Goal: Complete application form

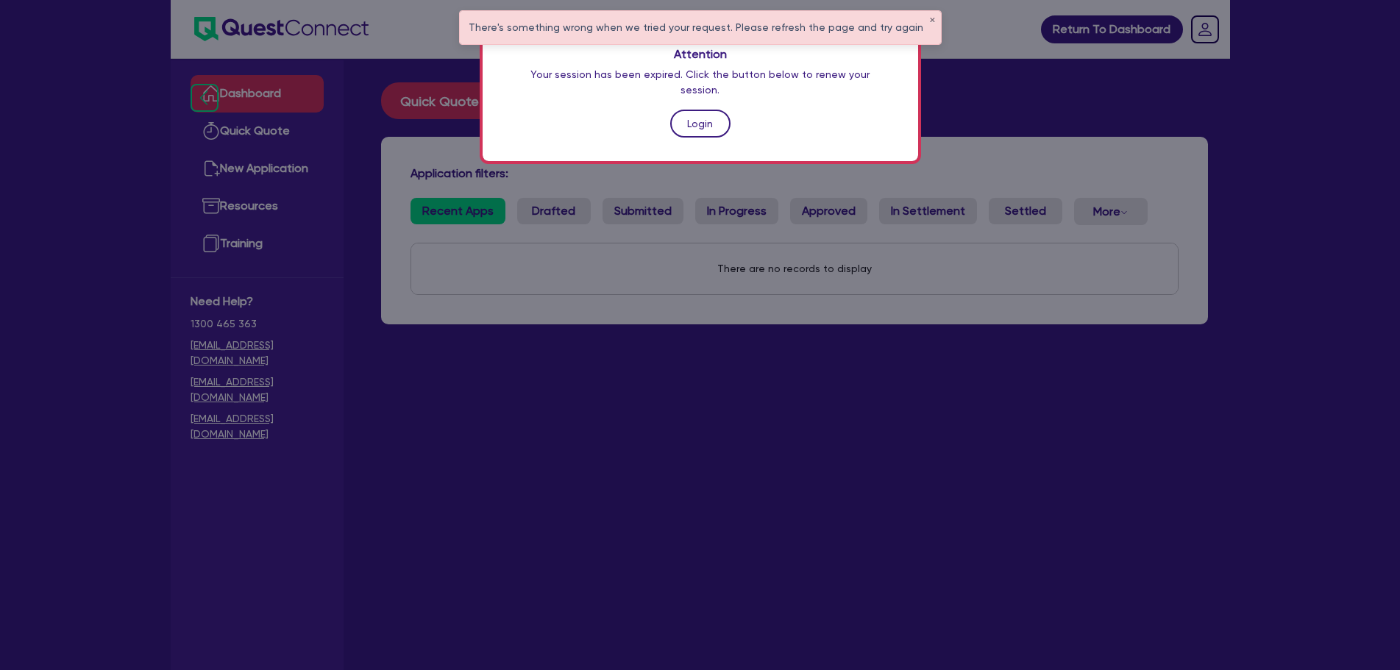
click at [689, 112] on link "Login" at bounding box center [700, 124] width 60 height 28
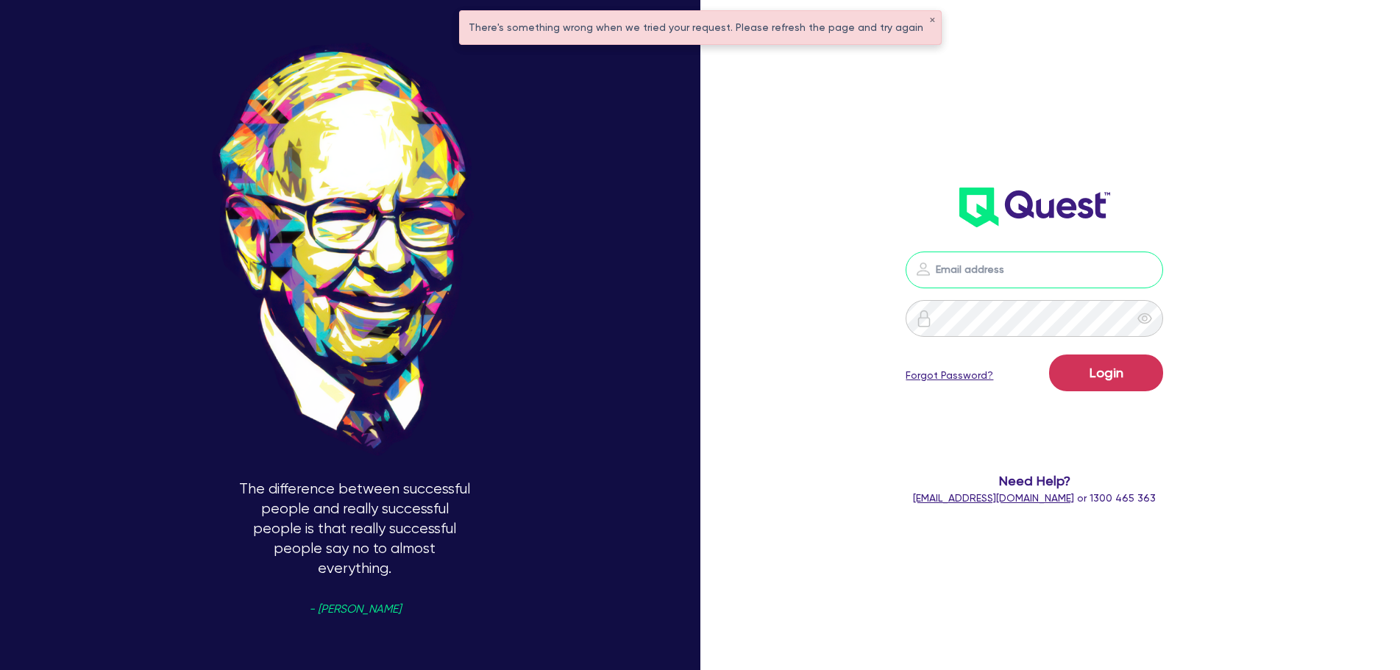
type input "[PERSON_NAME][EMAIL_ADDRESS][DOMAIN_NAME]"
click at [1095, 377] on button "Login" at bounding box center [1106, 373] width 114 height 37
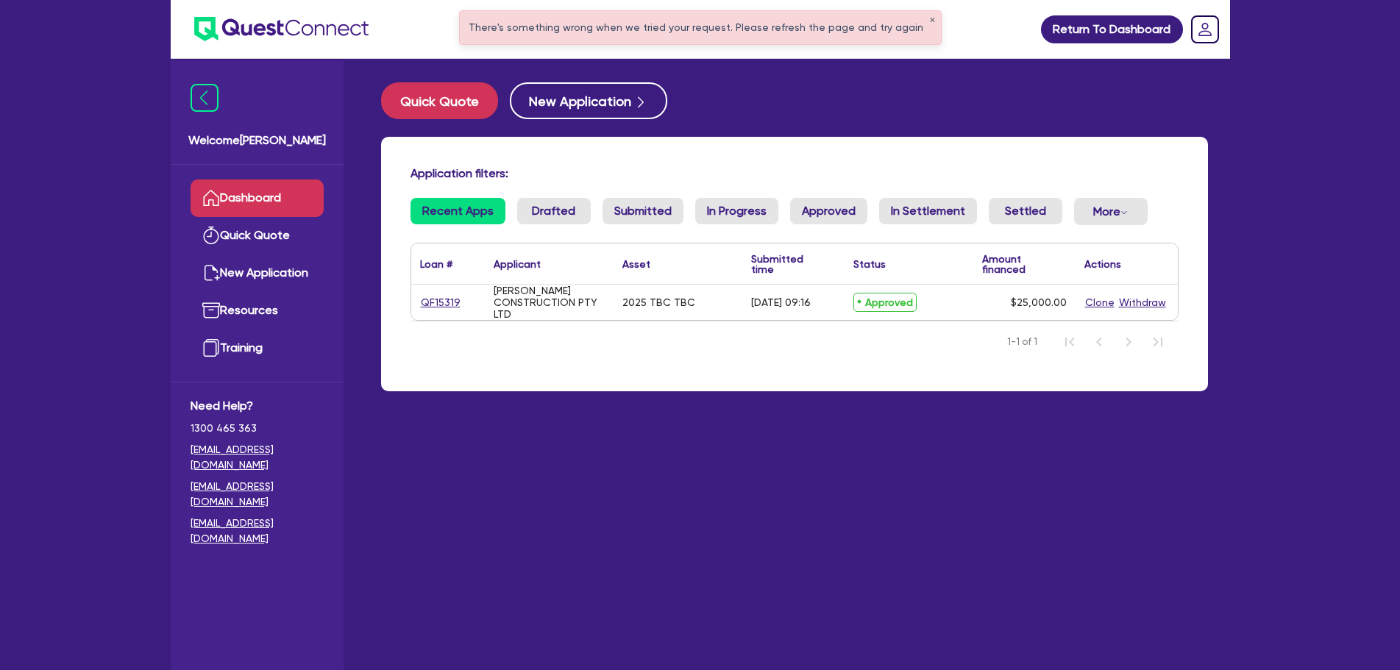
click at [548, 307] on div "[PERSON_NAME] CONSTRUCTION PTY LTD" at bounding box center [549, 302] width 111 height 35
click at [439, 302] on link "QF15319" at bounding box center [440, 302] width 41 height 17
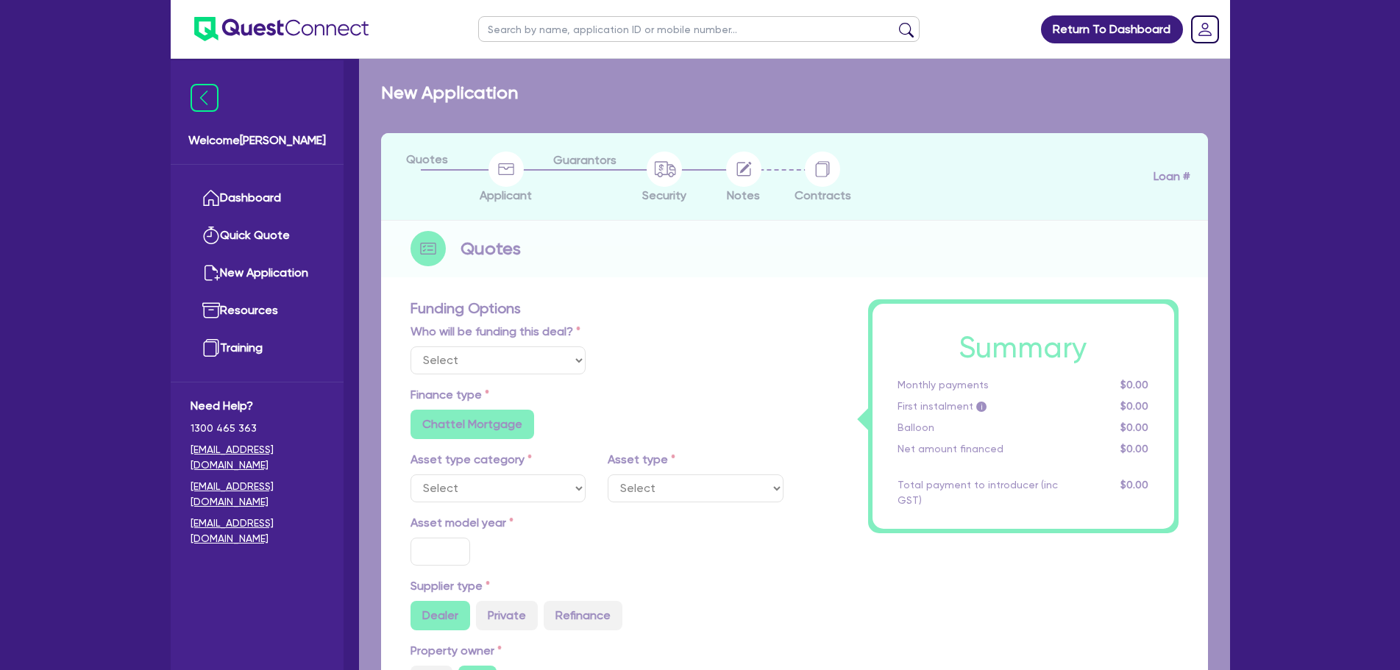
select select "Quest Finance - Own Book"
select select "PRIMARY_ASSETS"
type input "2025"
type input "25,000"
type input "13"
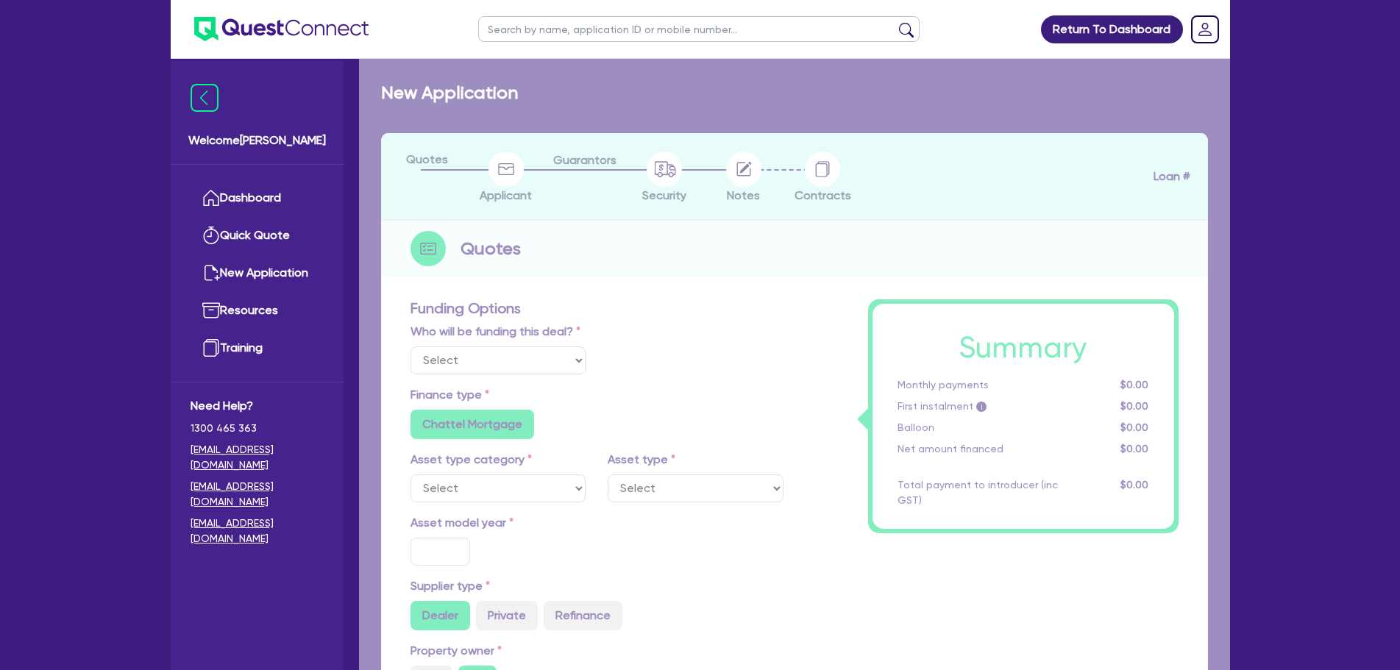
type input "3,250"
type input "17.95"
type input "1,200"
select select "TRAILERS"
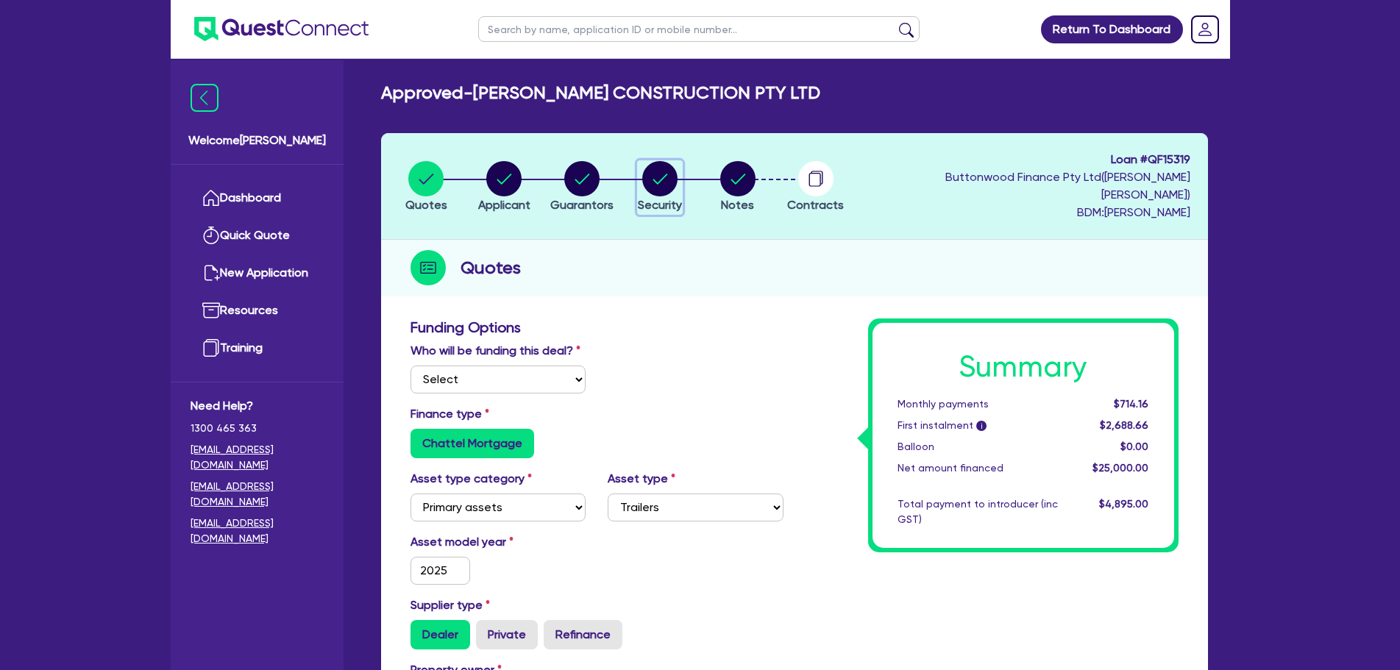
click at [674, 177] on circle "button" at bounding box center [659, 178] width 35 height 35
select select "PRIMARY_ASSETS"
select select "TRAILERS"
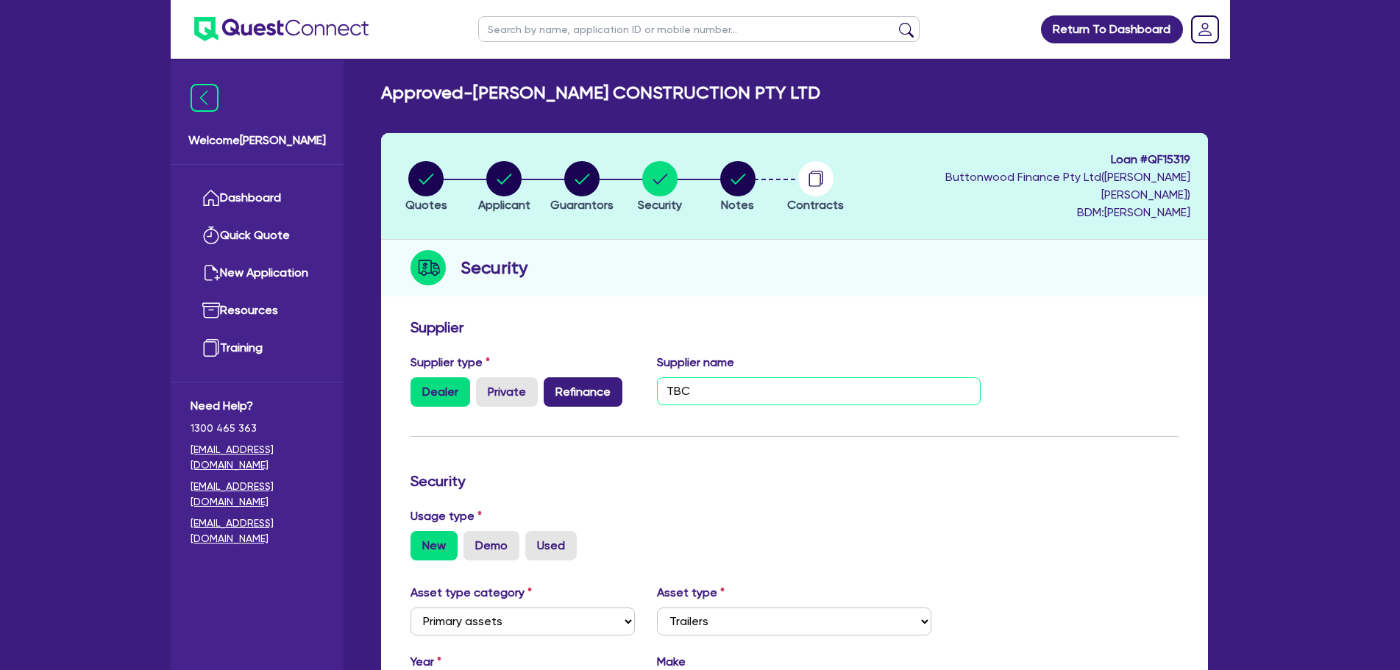
drag, startPoint x: 723, startPoint y: 370, endPoint x: 591, endPoint y: 381, distance: 132.1
click at [591, 381] on div "Supplier type Dealer Private Refinance Supplier name TBC" at bounding box center [695, 386] width 593 height 65
click at [804, 388] on div "Supplier name TBC" at bounding box center [819, 380] width 346 height 53
drag, startPoint x: 791, startPoint y: 371, endPoint x: 641, endPoint y: 377, distance: 150.9
click at [653, 378] on div "Supplier name TBC" at bounding box center [819, 380] width 346 height 53
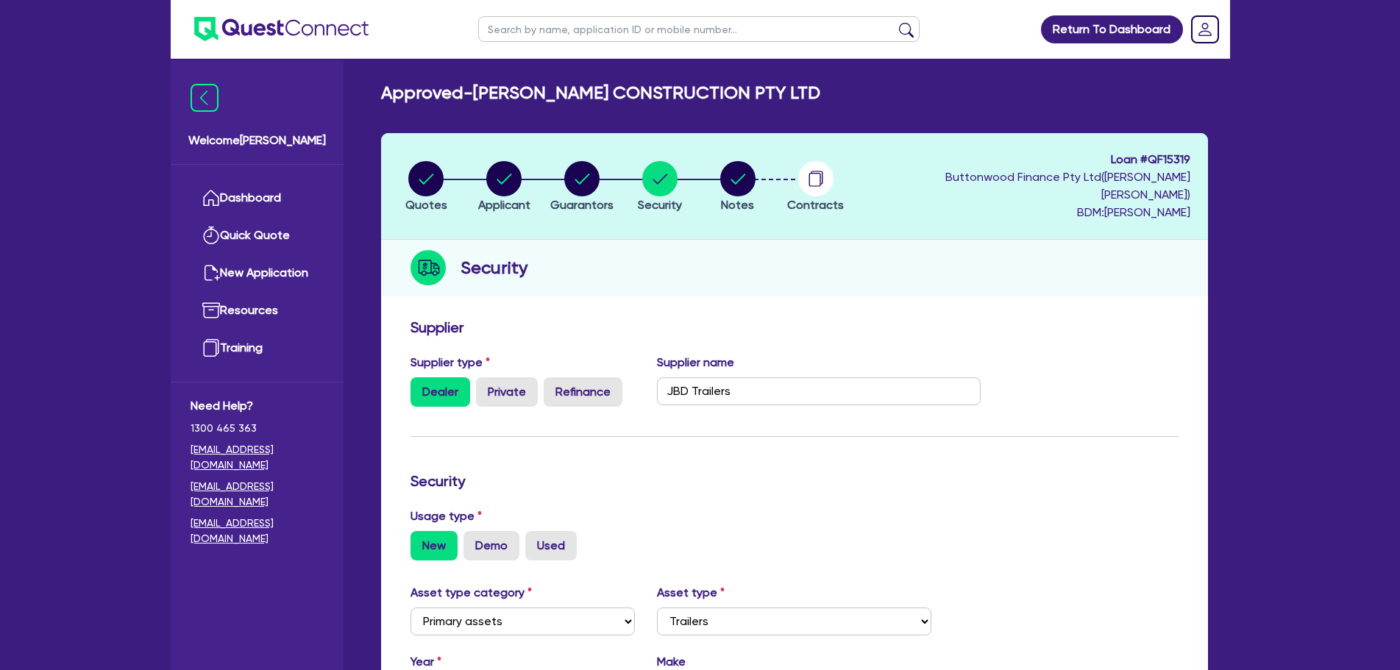
click at [777, 436] on hr at bounding box center [794, 436] width 768 height 1
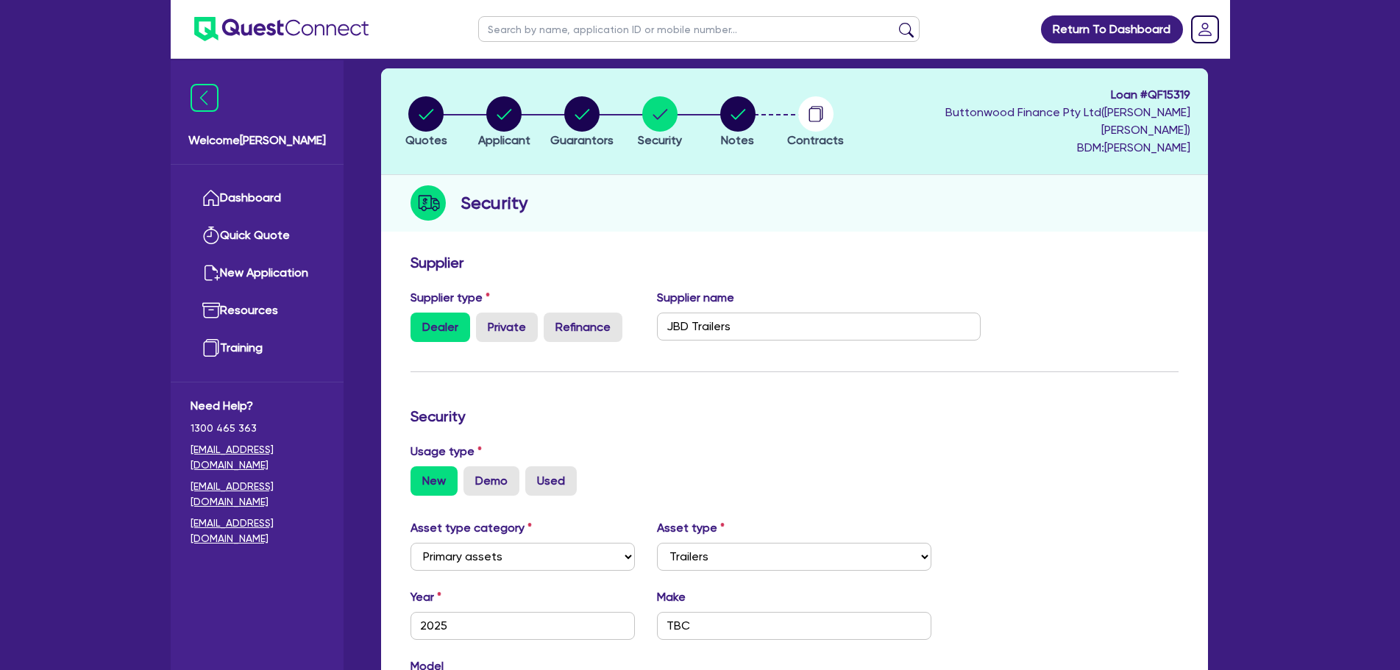
scroll to position [98, 0]
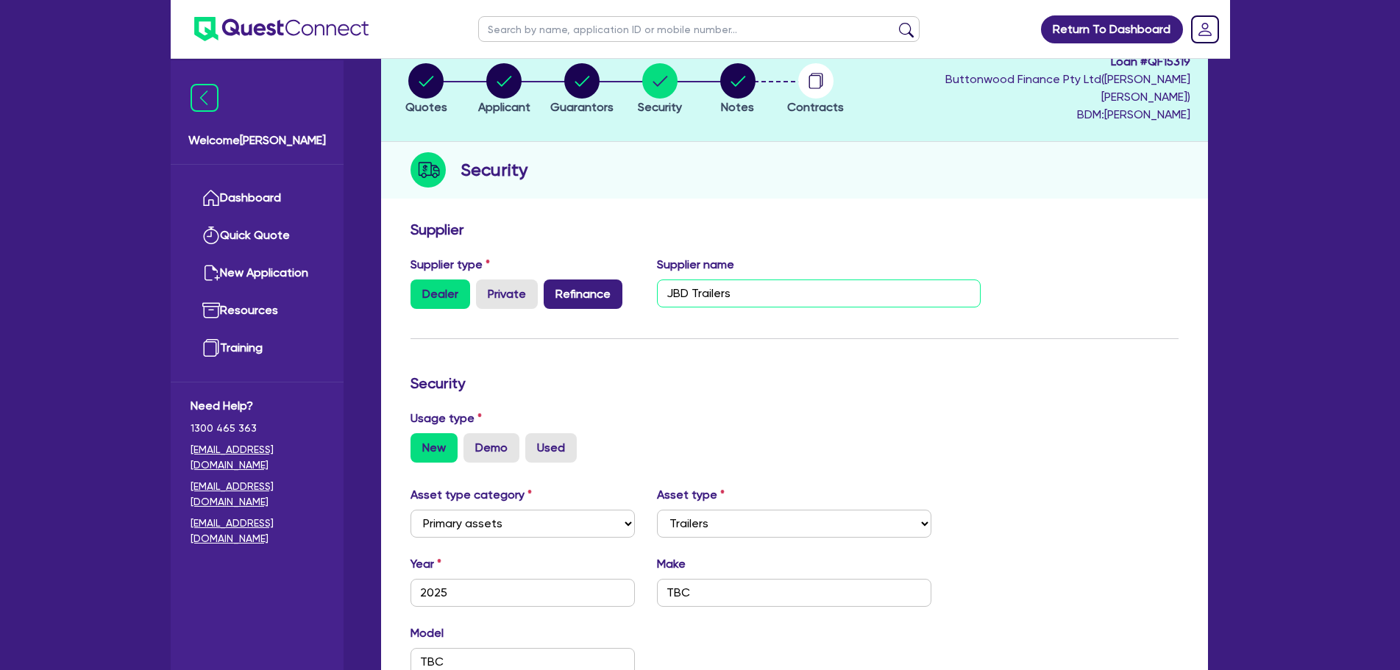
drag, startPoint x: 752, startPoint y: 282, endPoint x: 574, endPoint y: 286, distance: 178.8
click at [574, 286] on div "Supplier type Dealer Private Refinance Supplier name JBD Trailers" at bounding box center [695, 288] width 593 height 65
click at [736, 279] on input "JBD Trailers" at bounding box center [819, 293] width 324 height 28
drag, startPoint x: 751, startPoint y: 276, endPoint x: 692, endPoint y: 273, distance: 58.9
click at [692, 279] on input "JBD Trailers" at bounding box center [819, 293] width 324 height 28
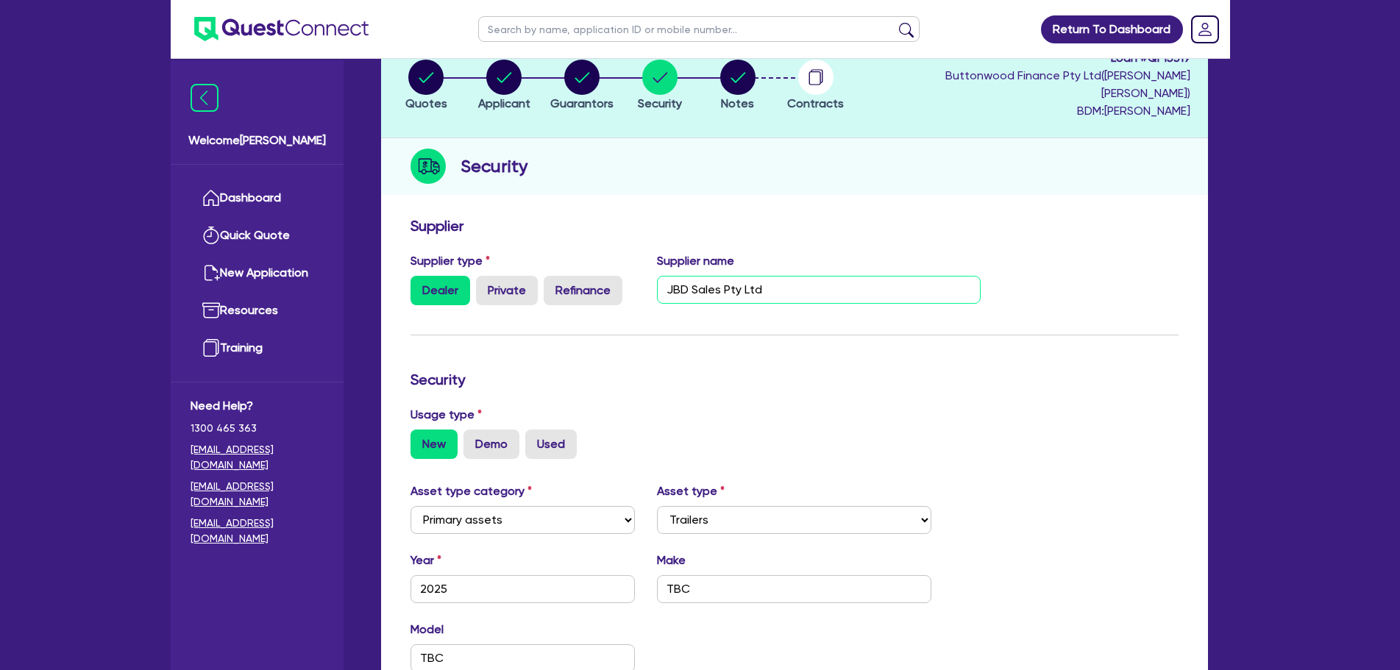
scroll to position [0, 0]
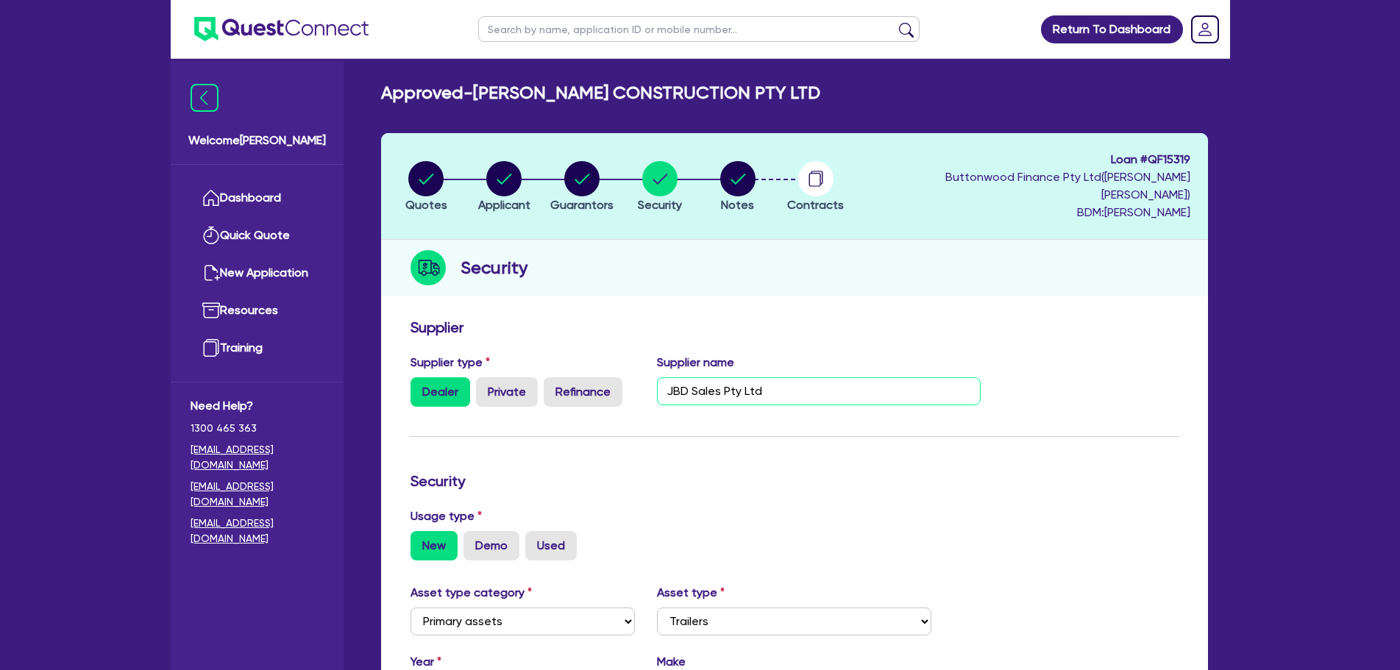
drag, startPoint x: 793, startPoint y: 369, endPoint x: 692, endPoint y: 371, distance: 100.8
click at [692, 377] on input "JBD Sales Pty Ltd" at bounding box center [819, 391] width 324 height 28
type input "JBD Trailers"
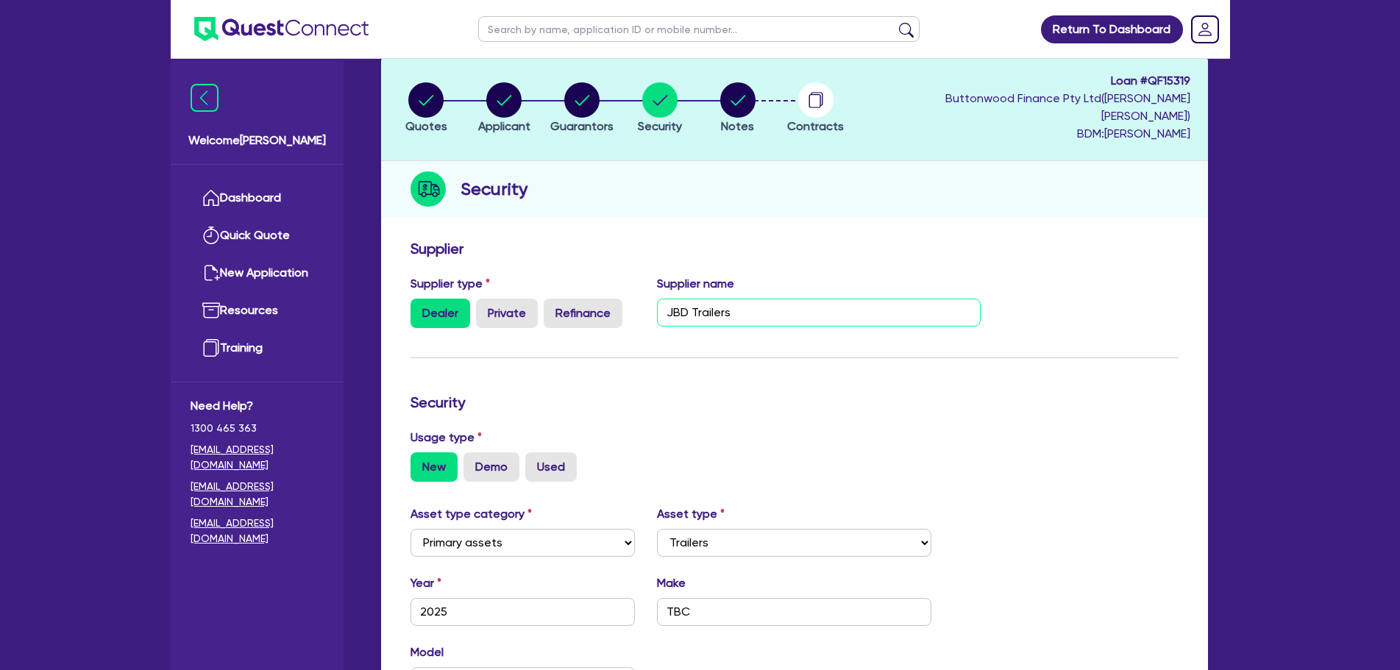
scroll to position [196, 0]
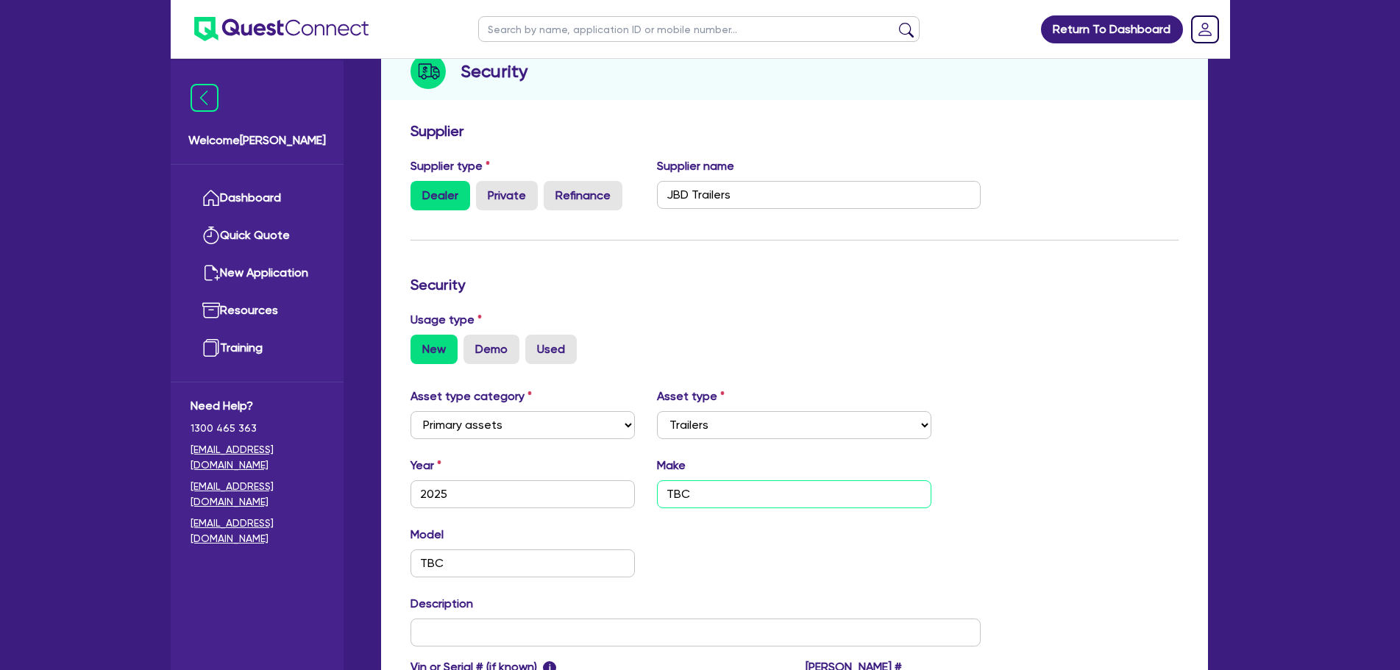
drag, startPoint x: 721, startPoint y: 477, endPoint x: 641, endPoint y: 439, distance: 88.8
click at [616, 472] on div "Year [DATE] Make TBC" at bounding box center [695, 488] width 593 height 63
type input "JBD Trailers"
type input "8x5 Builders Trailer"
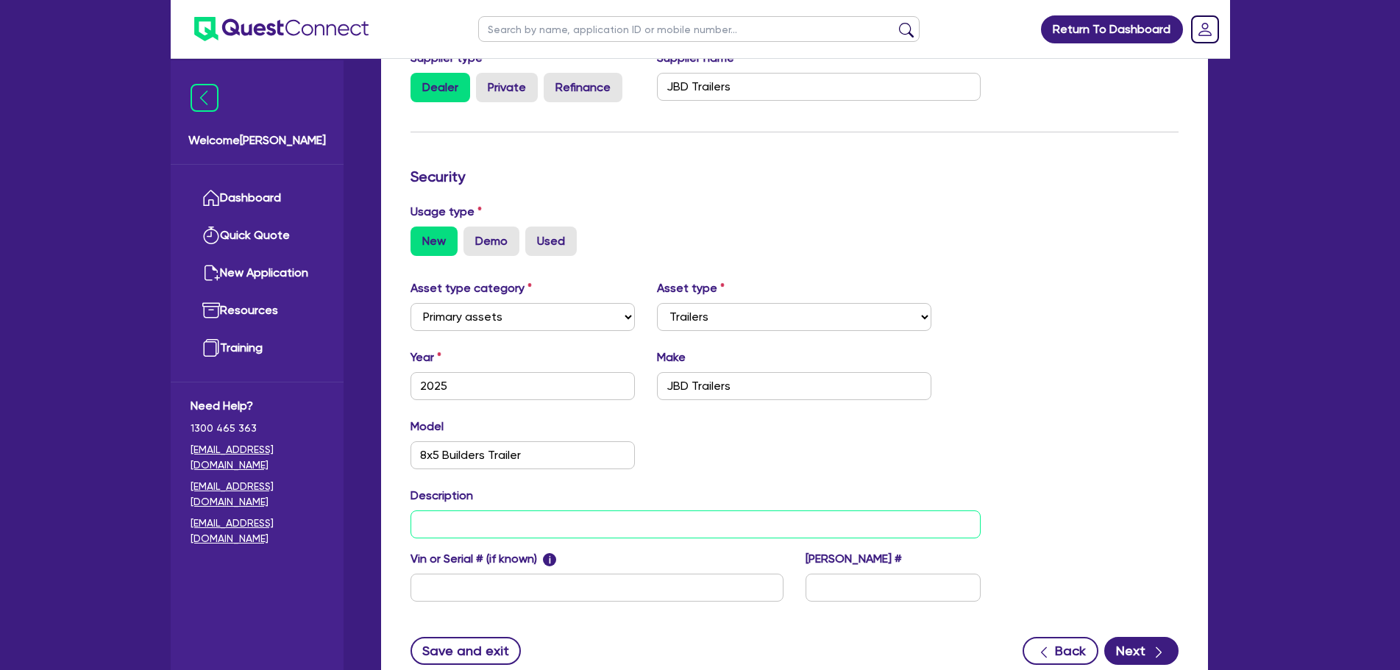
scroll to position [401, 0]
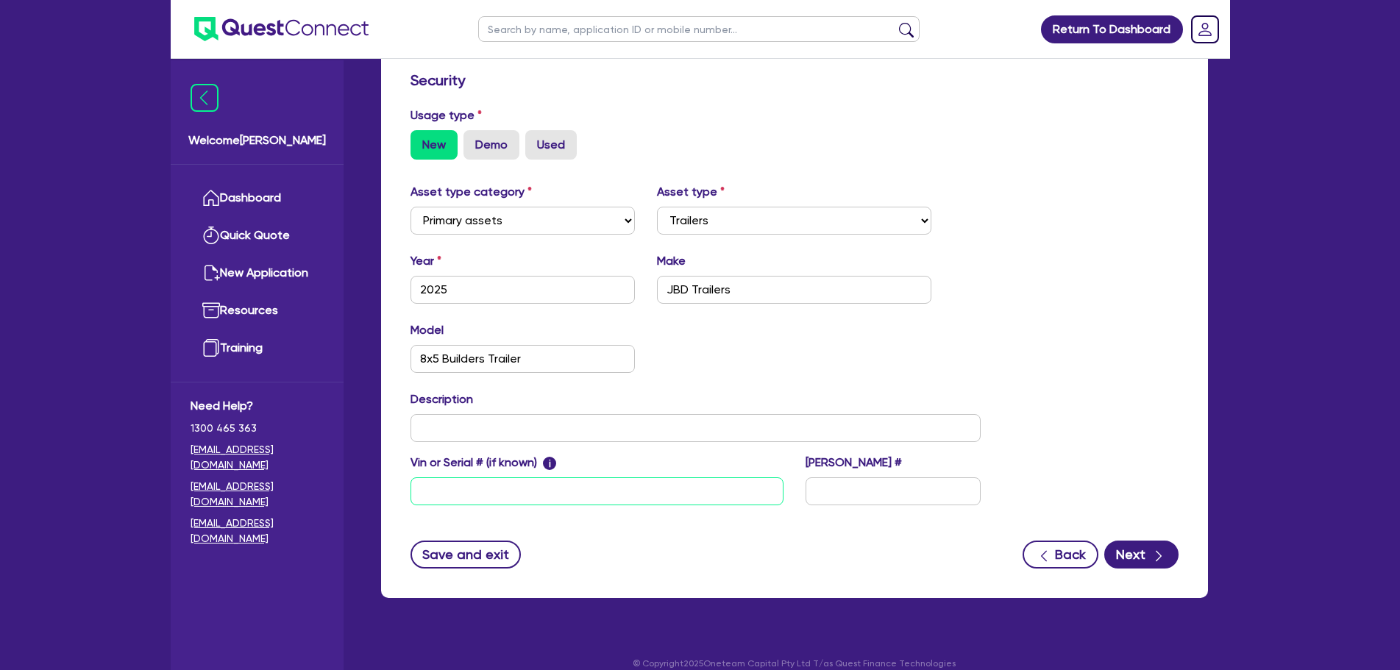
click at [565, 481] on input "text" at bounding box center [596, 491] width 373 height 28
type input "[VEHICLE_IDENTIFICATION_NUMBER]"
click at [804, 460] on div "[PERSON_NAME] #" at bounding box center [892, 479] width 197 height 51
click at [813, 483] on input "text" at bounding box center [892, 491] width 175 height 28
click at [941, 431] on div "Asset type category Select Cars and light trucks Primary assets Secondary asset…" at bounding box center [695, 353] width 593 height 340
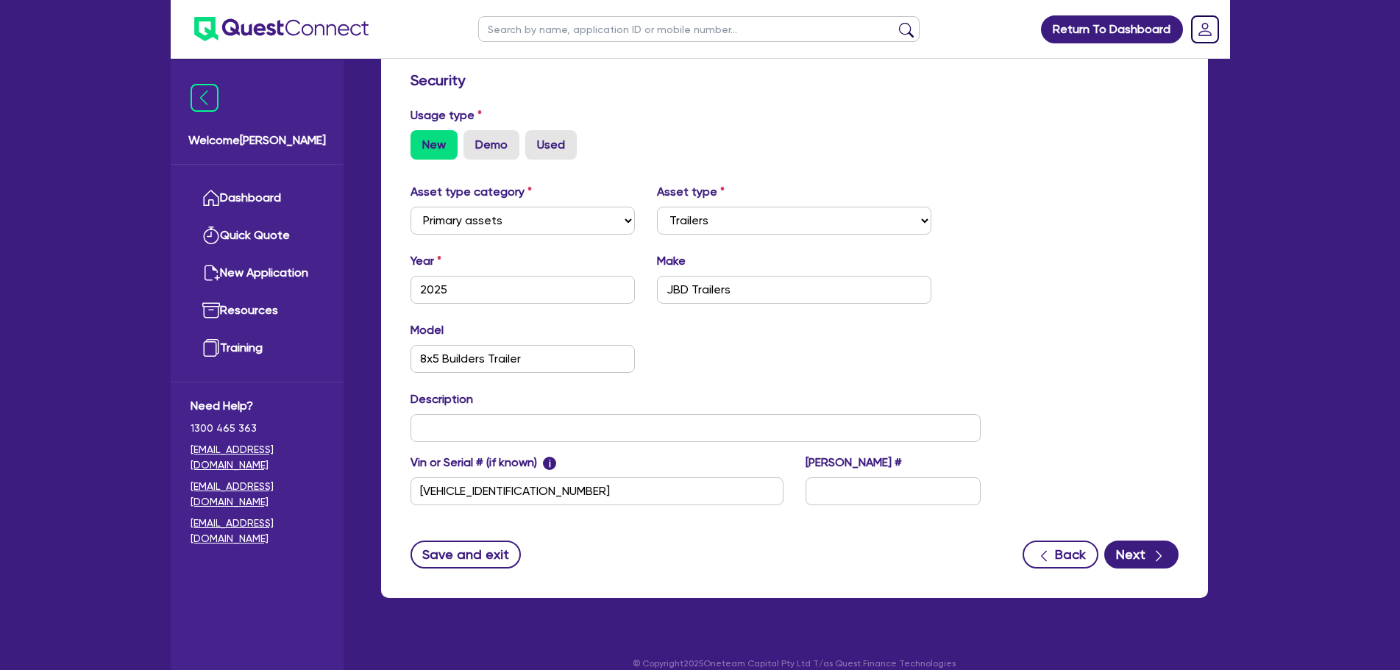
scroll to position [303, 0]
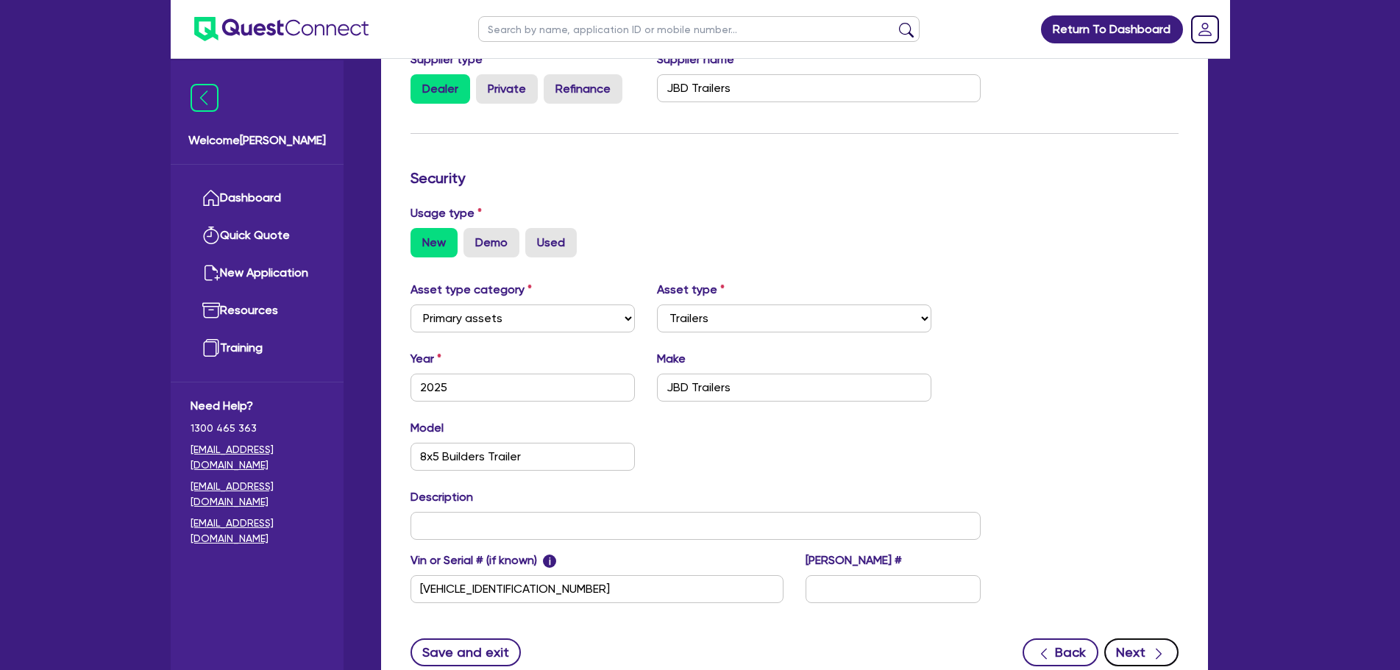
click at [1144, 638] on button "Next" at bounding box center [1141, 652] width 74 height 28
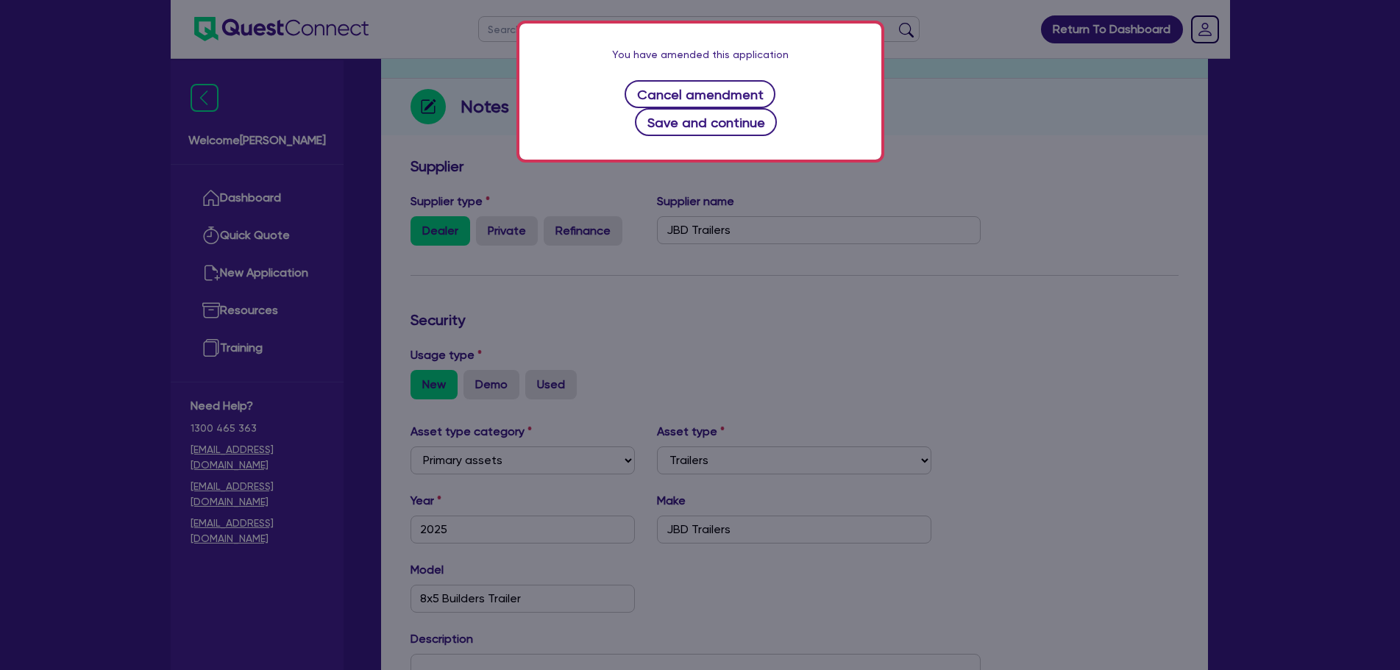
scroll to position [0, 0]
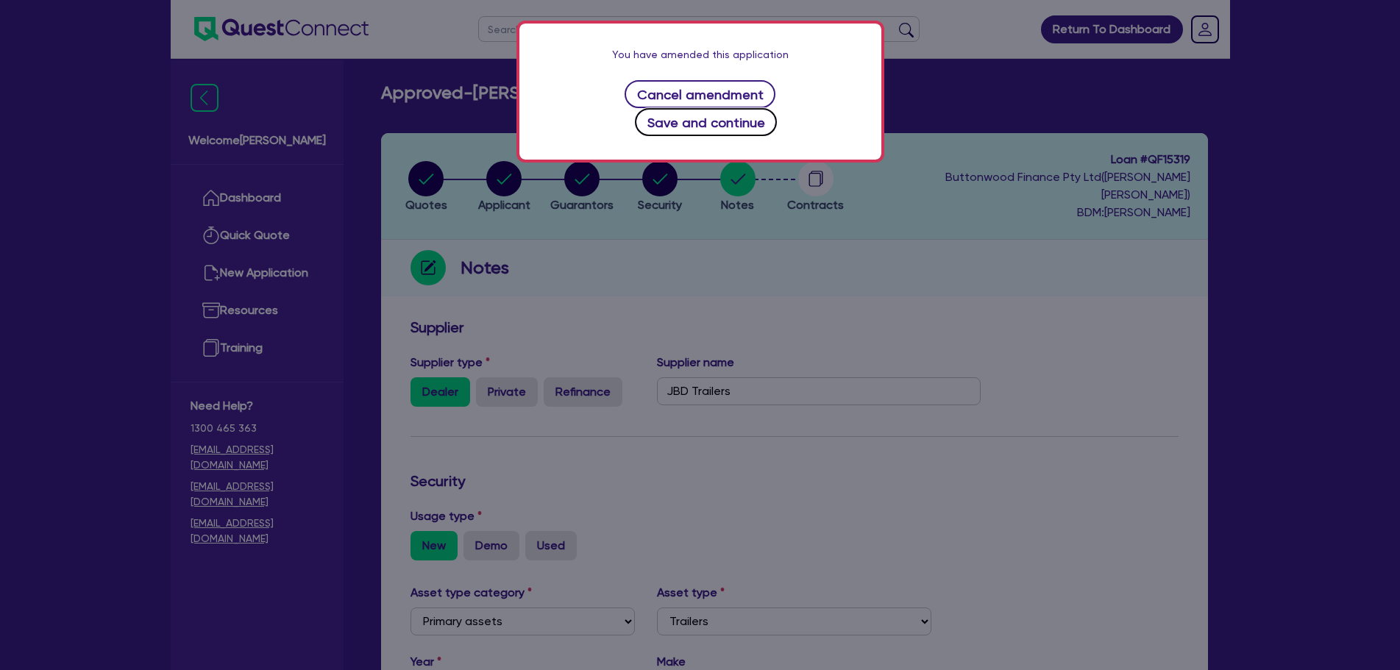
click at [736, 108] on button "Save and continue" at bounding box center [706, 122] width 142 height 28
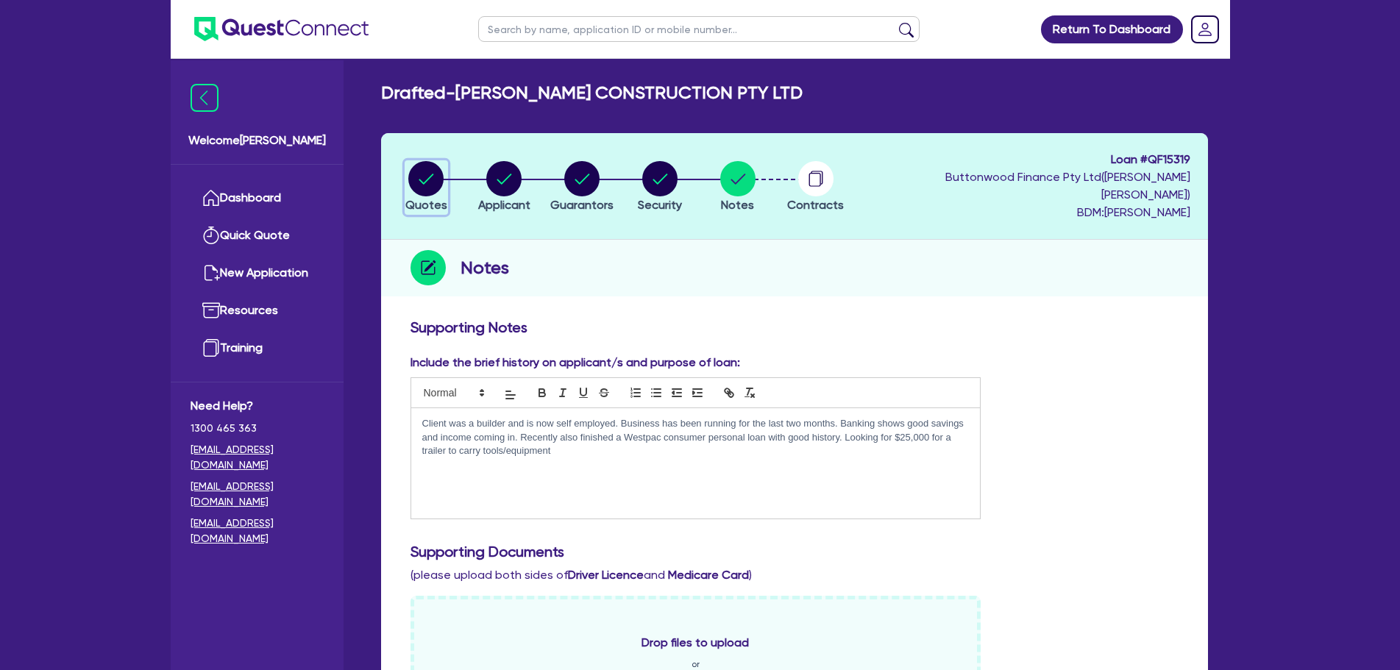
click at [434, 170] on circle "button" at bounding box center [425, 178] width 35 height 35
select select "Quest Finance - Own Book"
select select "PRIMARY_ASSETS"
select select "TRAILERS"
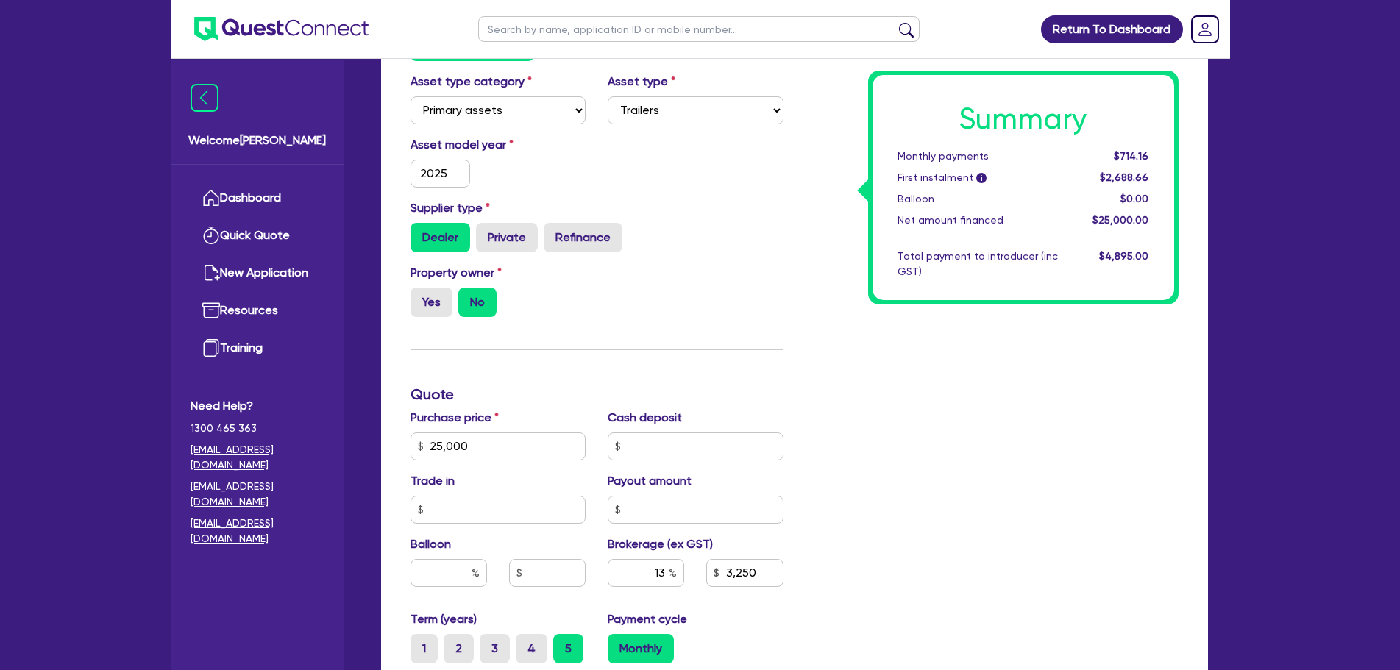
scroll to position [588, 0]
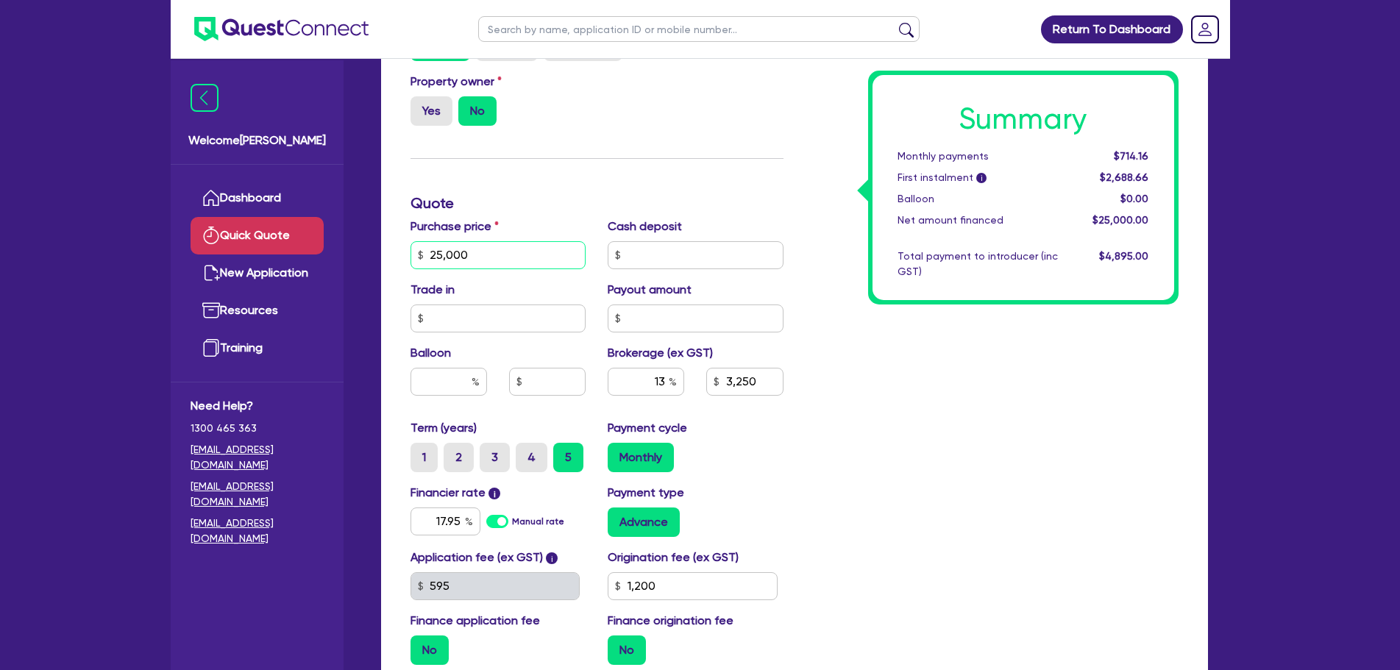
drag, startPoint x: 500, startPoint y: 243, endPoint x: 201, endPoint y: 227, distance: 299.8
click at [201, 227] on div "Welcome [PERSON_NAME] Quick Quote New Application Resources Training Need Help?…" at bounding box center [700, 127] width 1059 height 1430
type input "1"
type input "3,250"
type input "1,200"
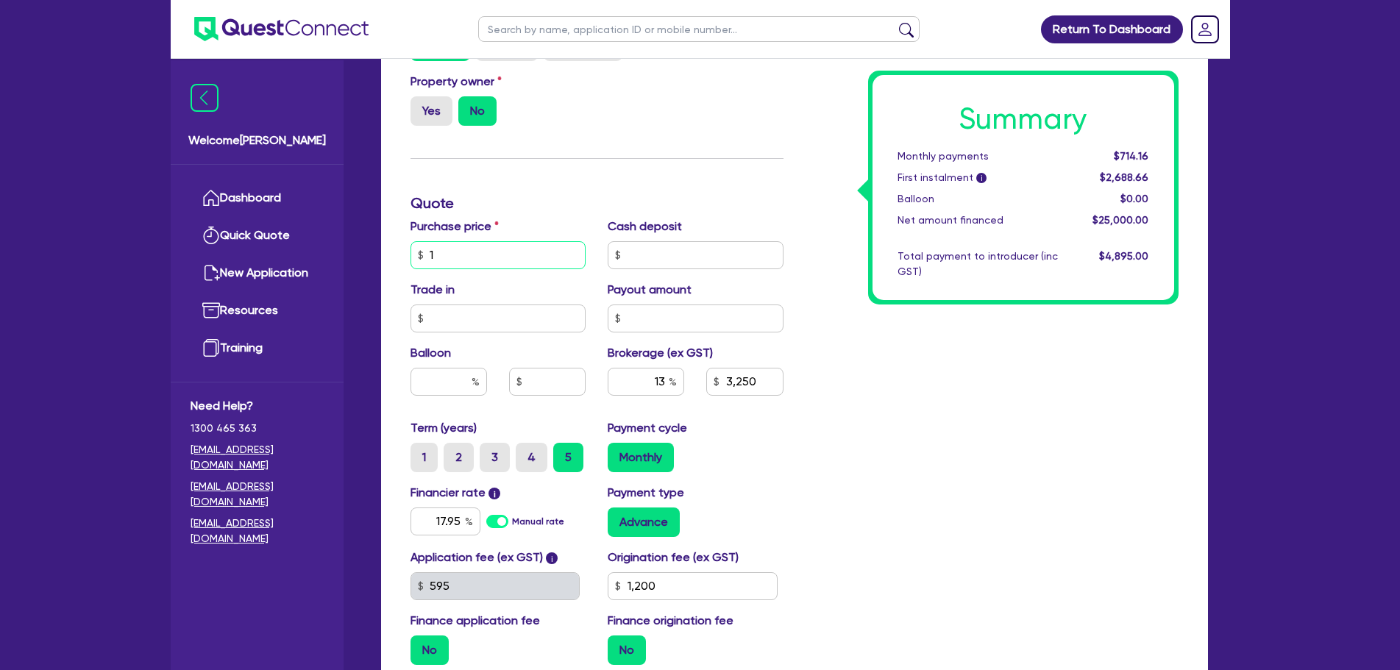
type input "18"
type input "3,250"
type input "1,200"
type input "184"
type input "3,250"
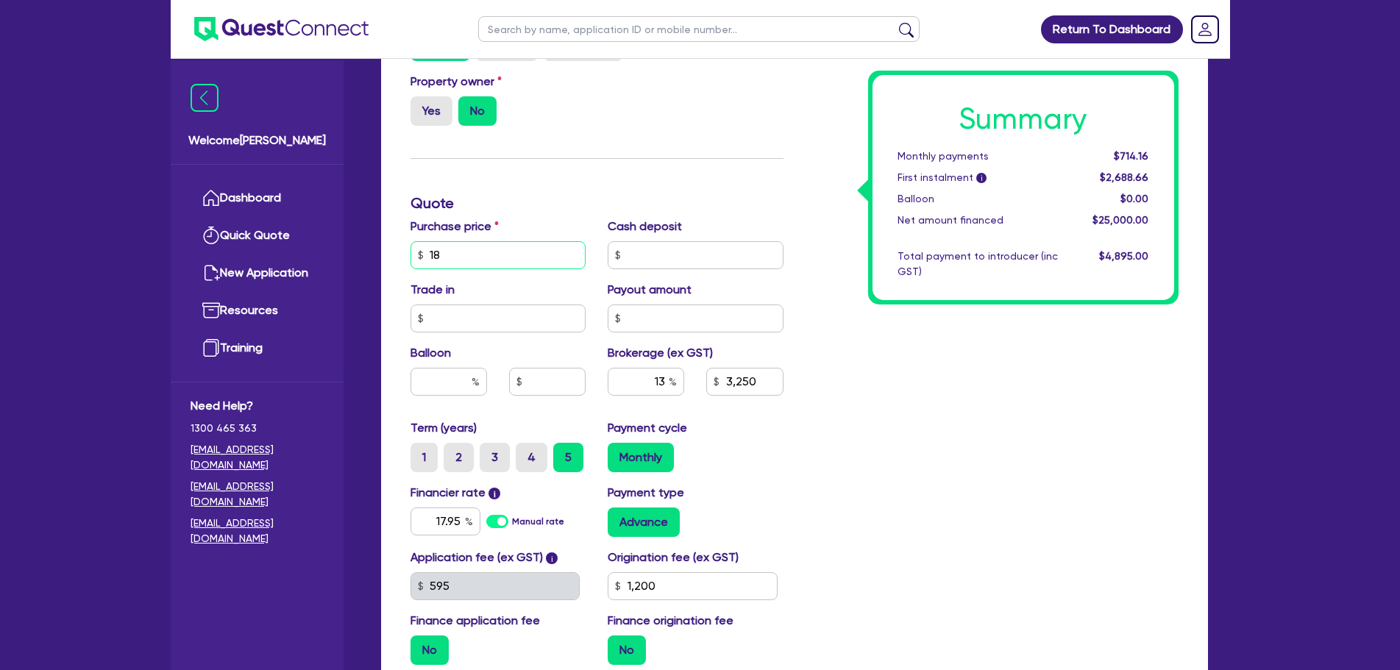
type input "1,200"
type input "1,848"
type input "3,250"
type input "1,200"
type input "18,480"
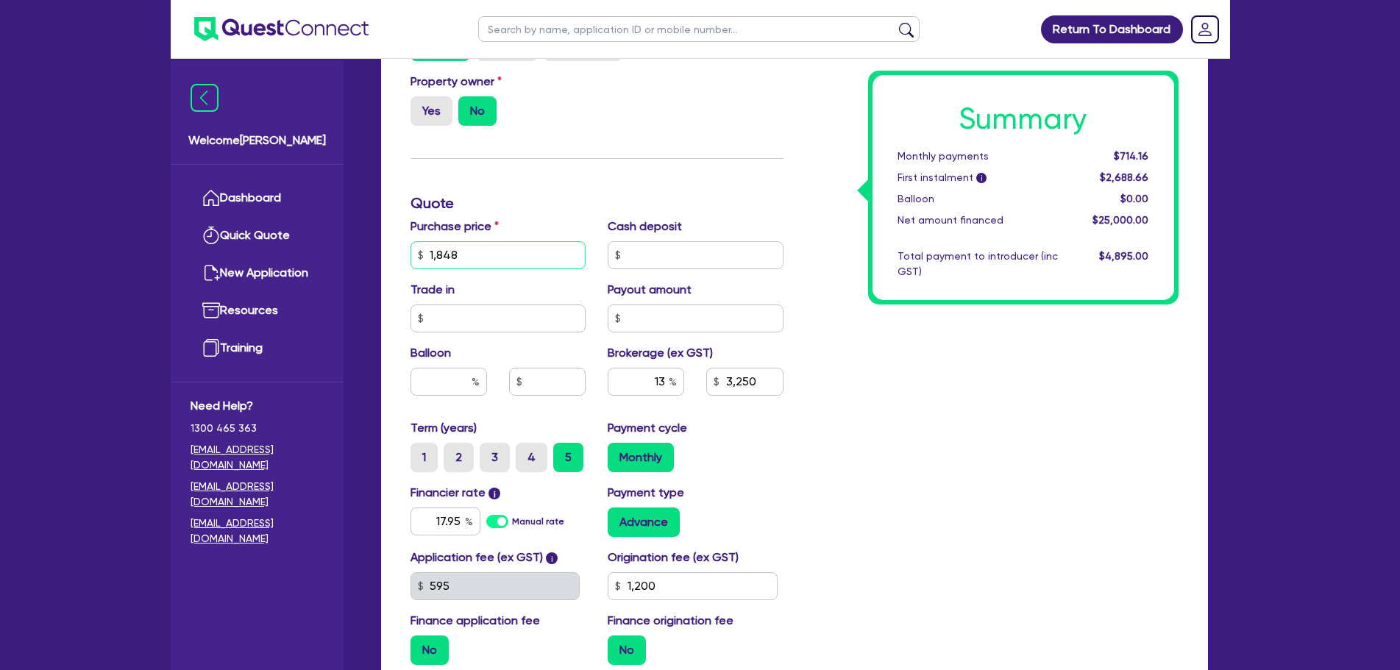
type input "3,250"
type input "1,200"
type input "18,480"
type input "3,250"
type input "1,200"
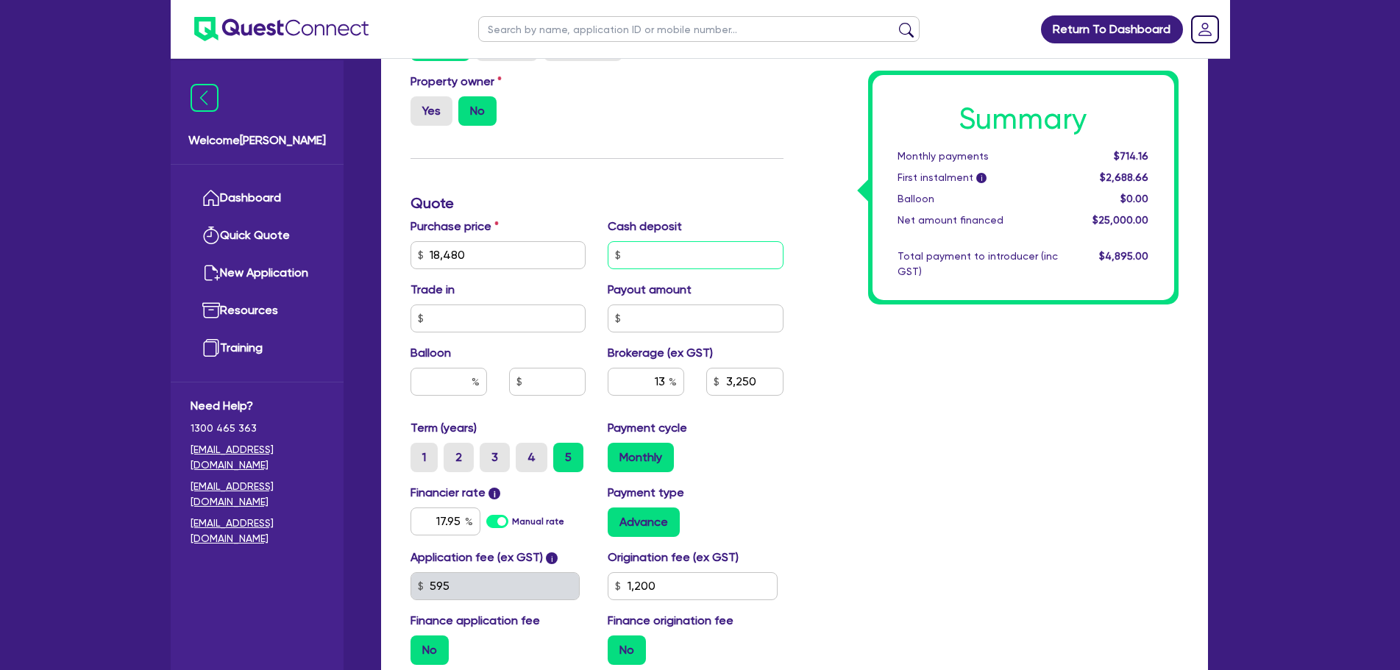
click at [660, 241] on input "text" at bounding box center [696, 255] width 176 height 28
type input "2,402.4"
type input "1,200"
click at [666, 241] on input "text" at bounding box center [696, 255] width 176 height 28
type input "5"
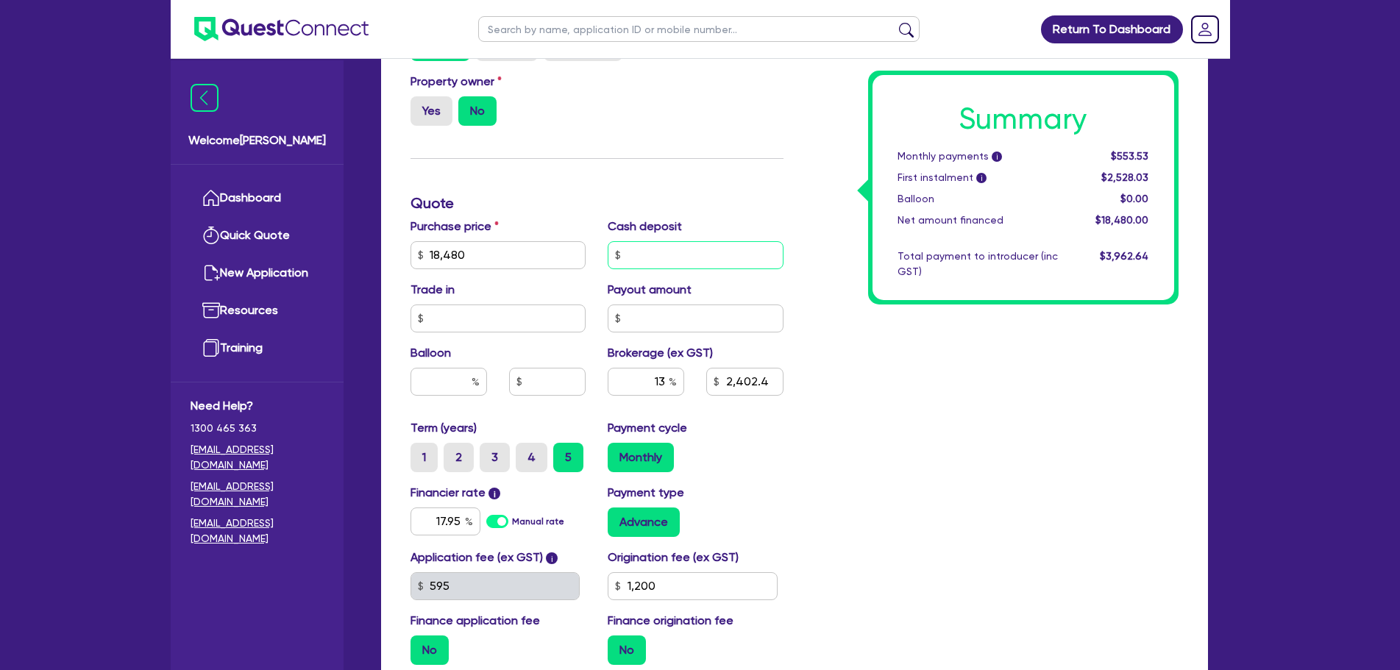
type input "2,402.4"
type input "1,200"
type input "50"
type input "2,402.4"
type input "1,200"
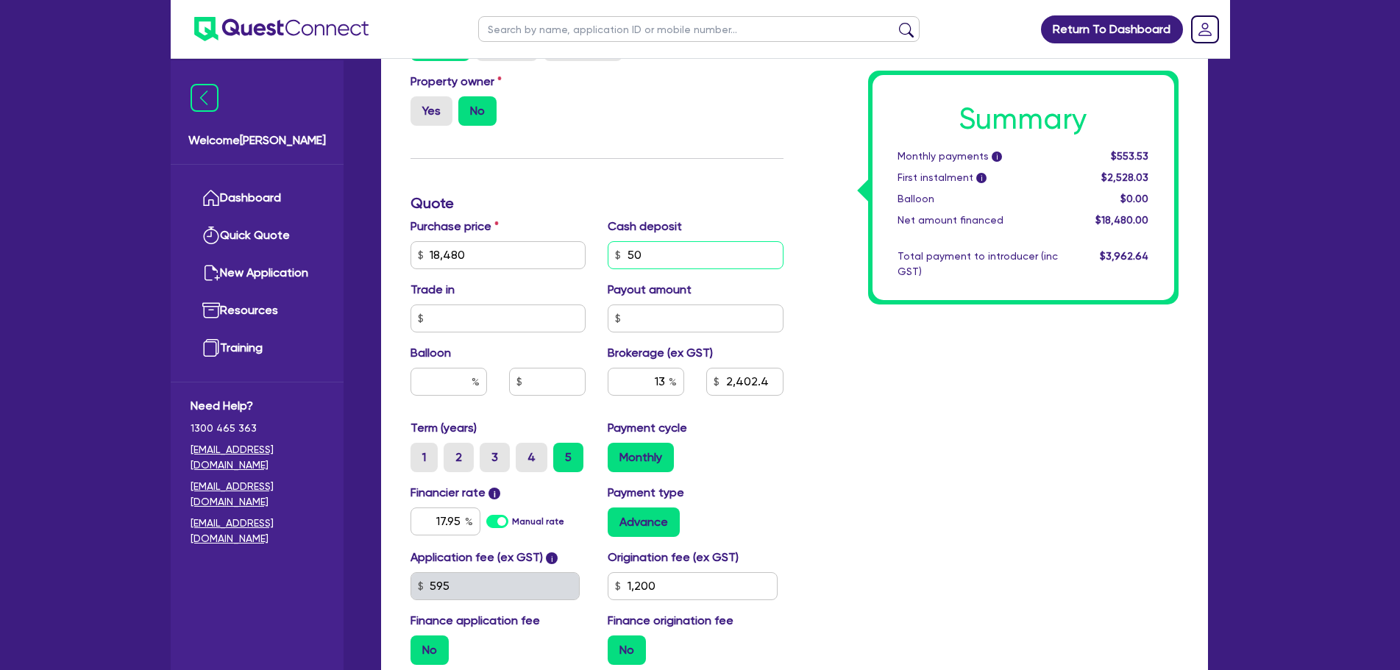
type input "500"
type input "2,402.4"
type input "1,200"
type input "500"
type input "2,402.4"
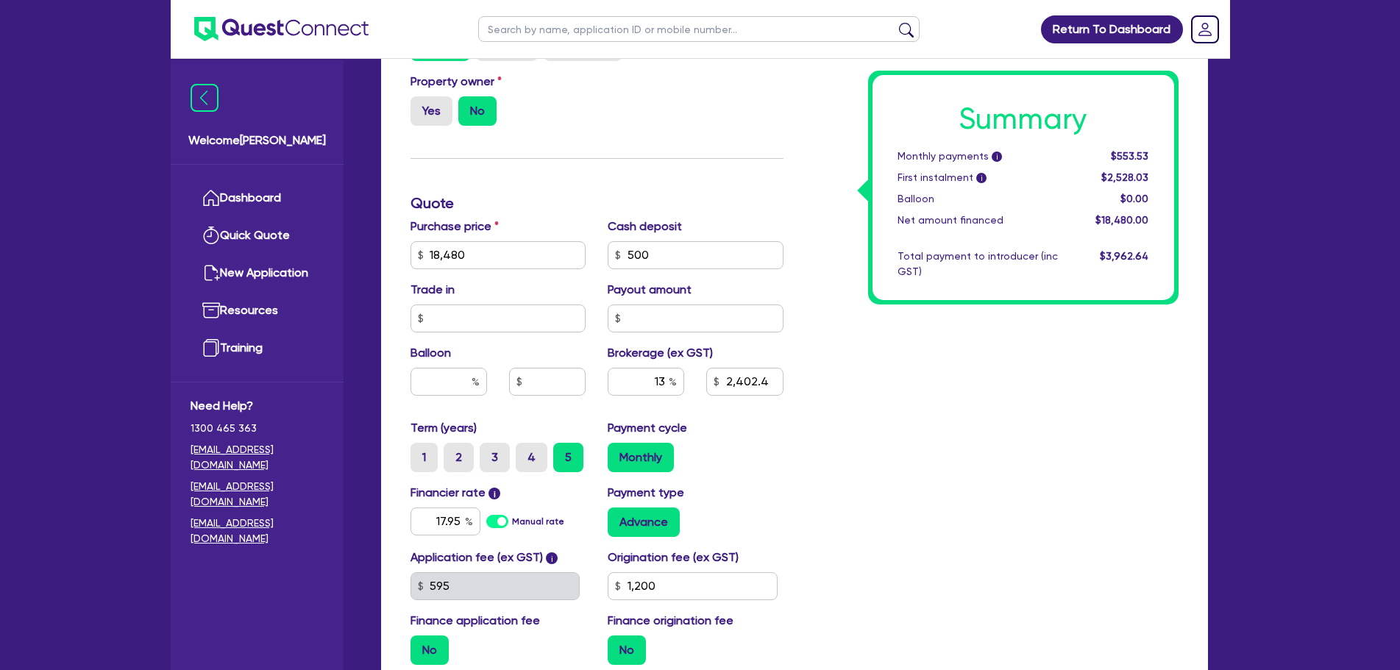
type input "1,200"
type input "2,337.4"
type input "1,200"
click at [817, 453] on div "Summary Monthly payments i $553.53 First instalment i $2,528.03 Balloon $0.00 N…" at bounding box center [991, 203] width 395 height 947
drag, startPoint x: 652, startPoint y: 364, endPoint x: 740, endPoint y: 355, distance: 88.0
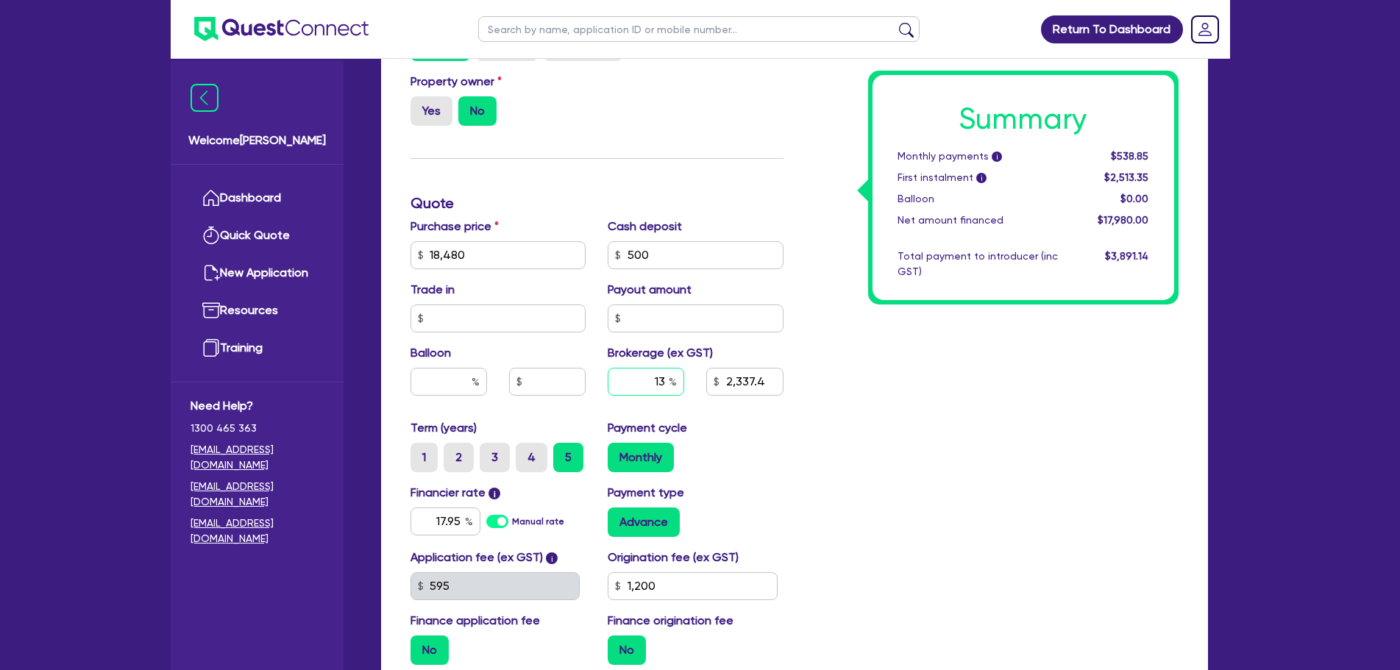
click at [699, 368] on div "13 2,337.4" at bounding box center [696, 388] width 198 height 40
type input "2,337.4"
type input "1,200"
click at [753, 484] on div "Payment type Advance" at bounding box center [696, 510] width 198 height 53
type input "2,337.4"
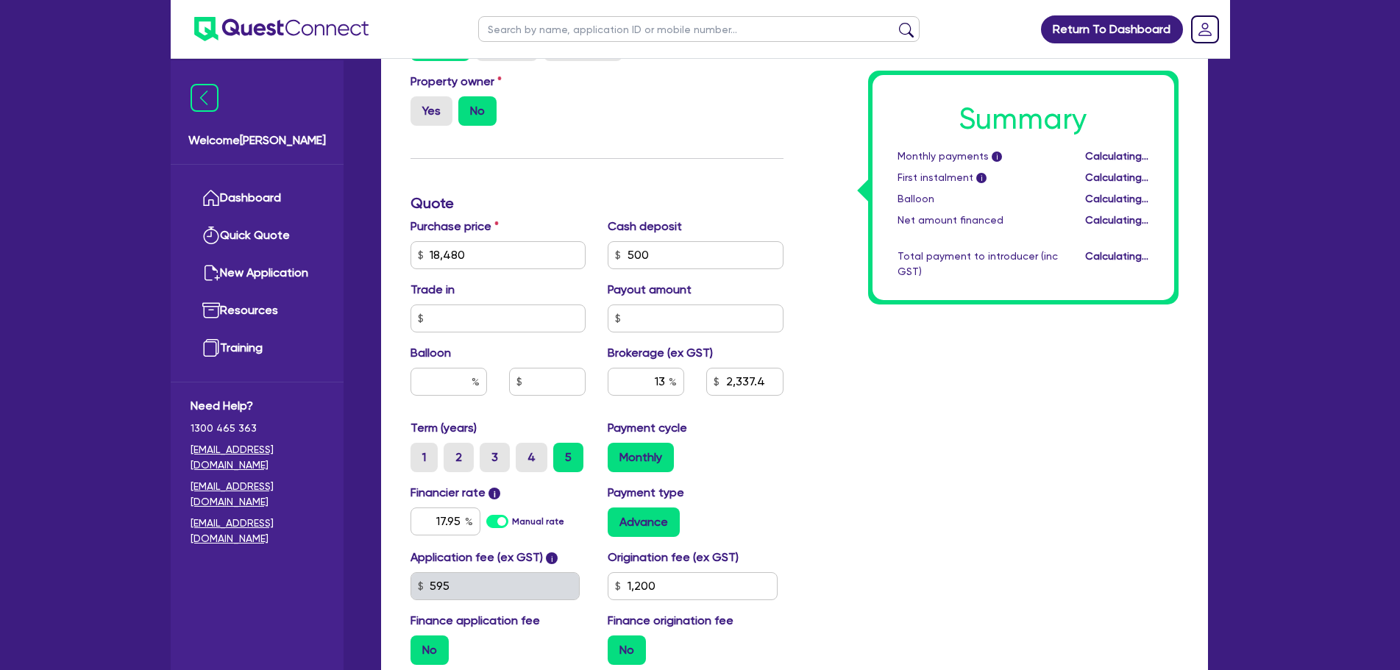
type input "1,200"
drag, startPoint x: 693, startPoint y: 358, endPoint x: 727, endPoint y: 364, distance: 35.1
click at [717, 368] on div "13 2,337.4" at bounding box center [696, 388] width 198 height 40
type input "1"
type input "2,337.4"
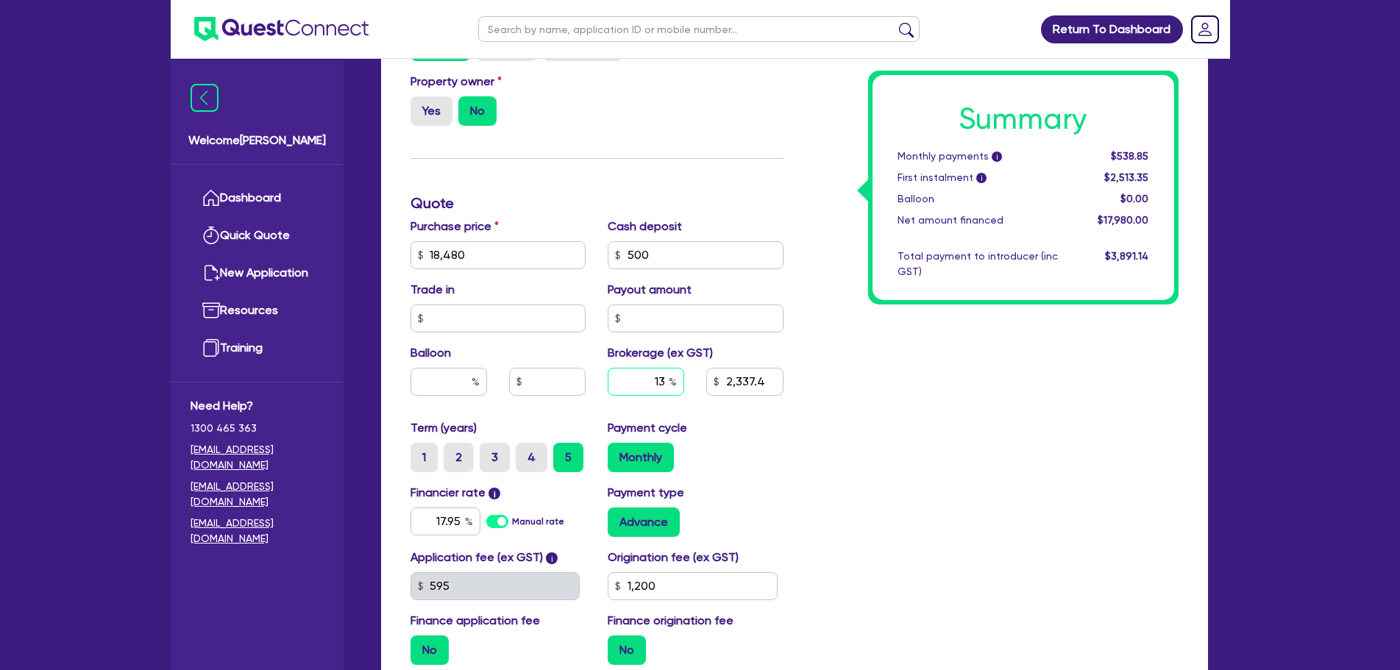
type input "1,200"
type input "10"
type input "2,337.4"
type input "1,200"
type input "10"
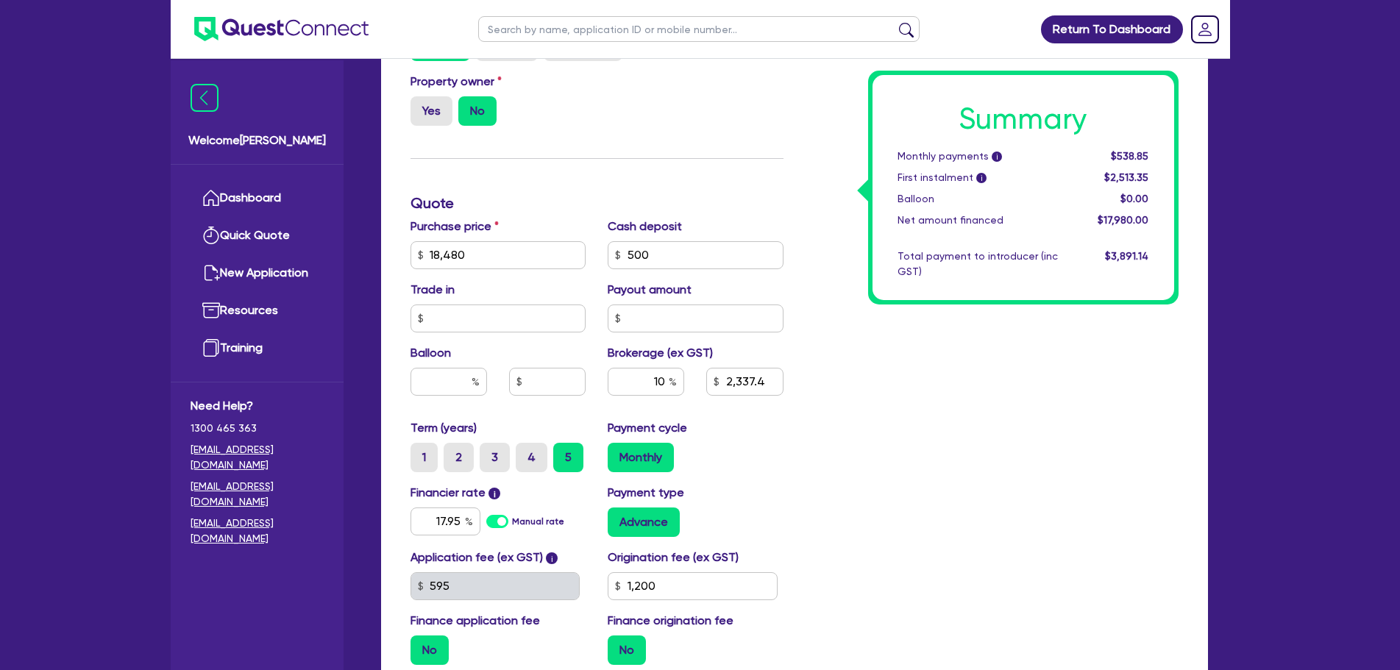
type input "2,337.4"
type input "1,200"
type input "1,798"
type input "1,200"
click at [922, 493] on div "Summary Monthly payments i Calculating... First instalment i Calculating... Bal…" at bounding box center [991, 203] width 395 height 947
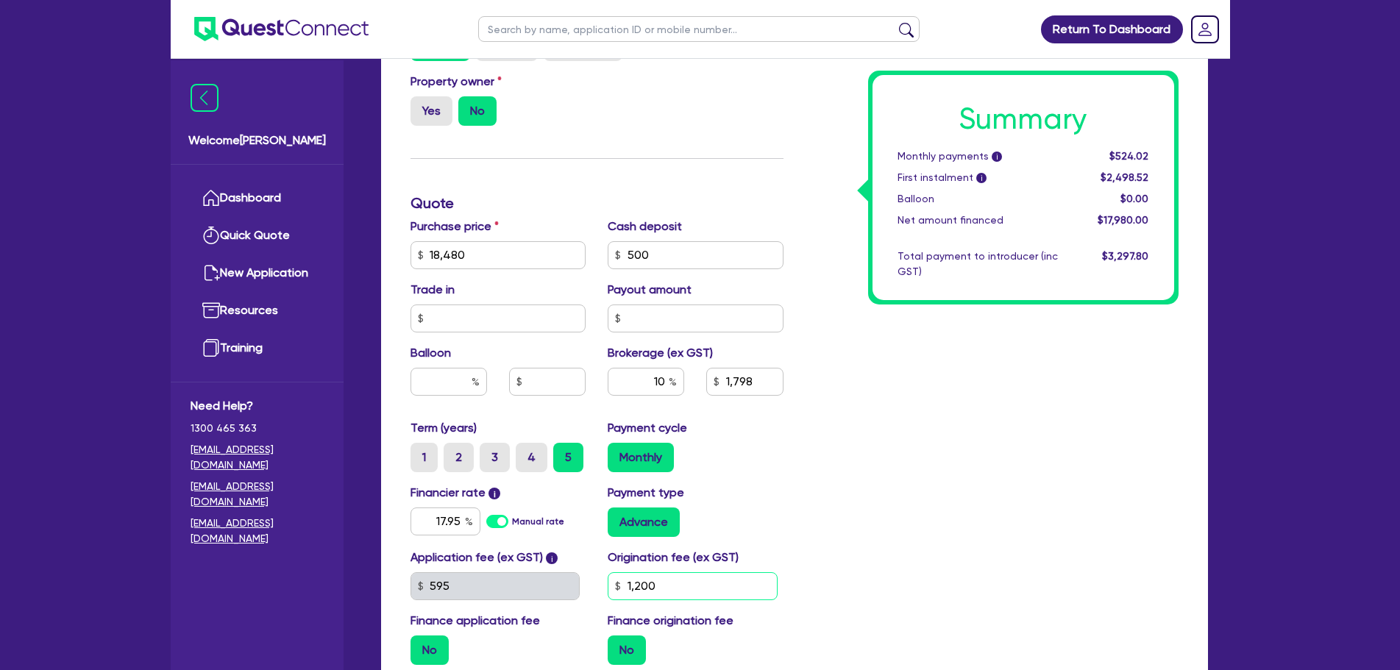
click at [702, 572] on input "1,200" at bounding box center [693, 586] width 170 height 28
type input "1,798"
type input "1,200"
type input "1,798"
type input "1,200"
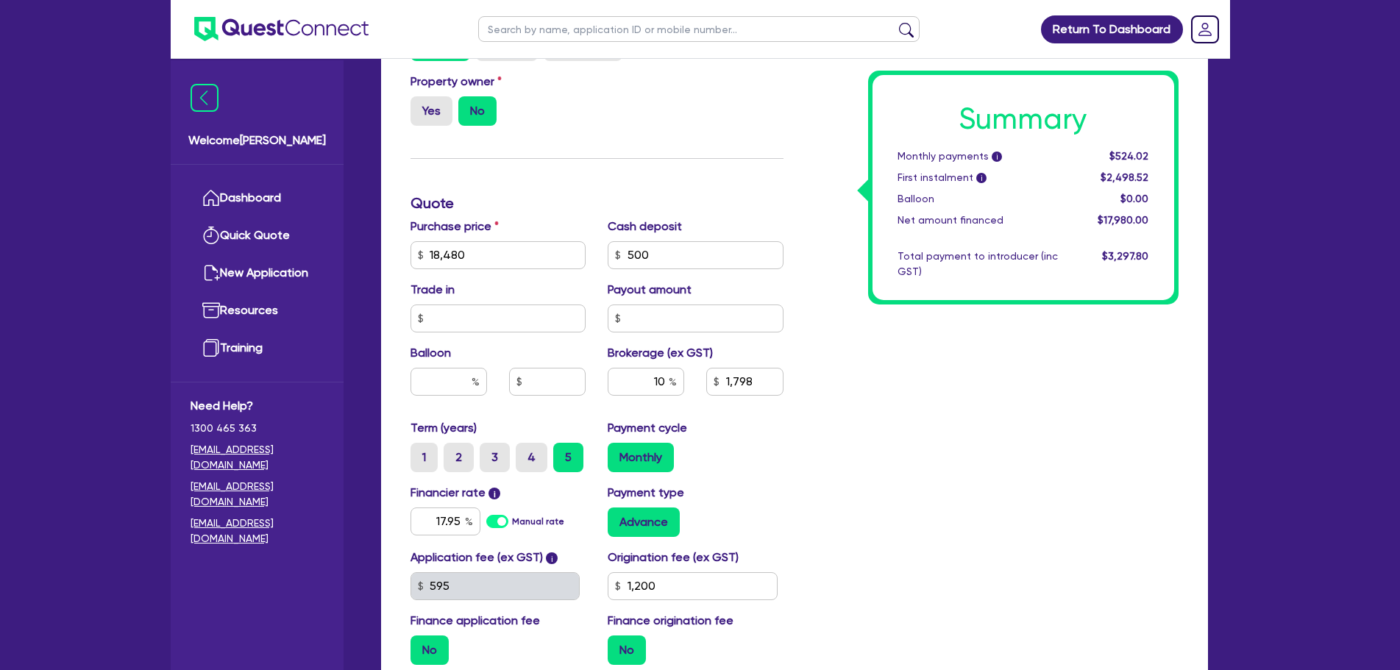
click at [889, 453] on div "Summary Monthly payments i $524.02 First instalment i $2,498.52 Balloon $0.00 N…" at bounding box center [991, 203] width 395 height 947
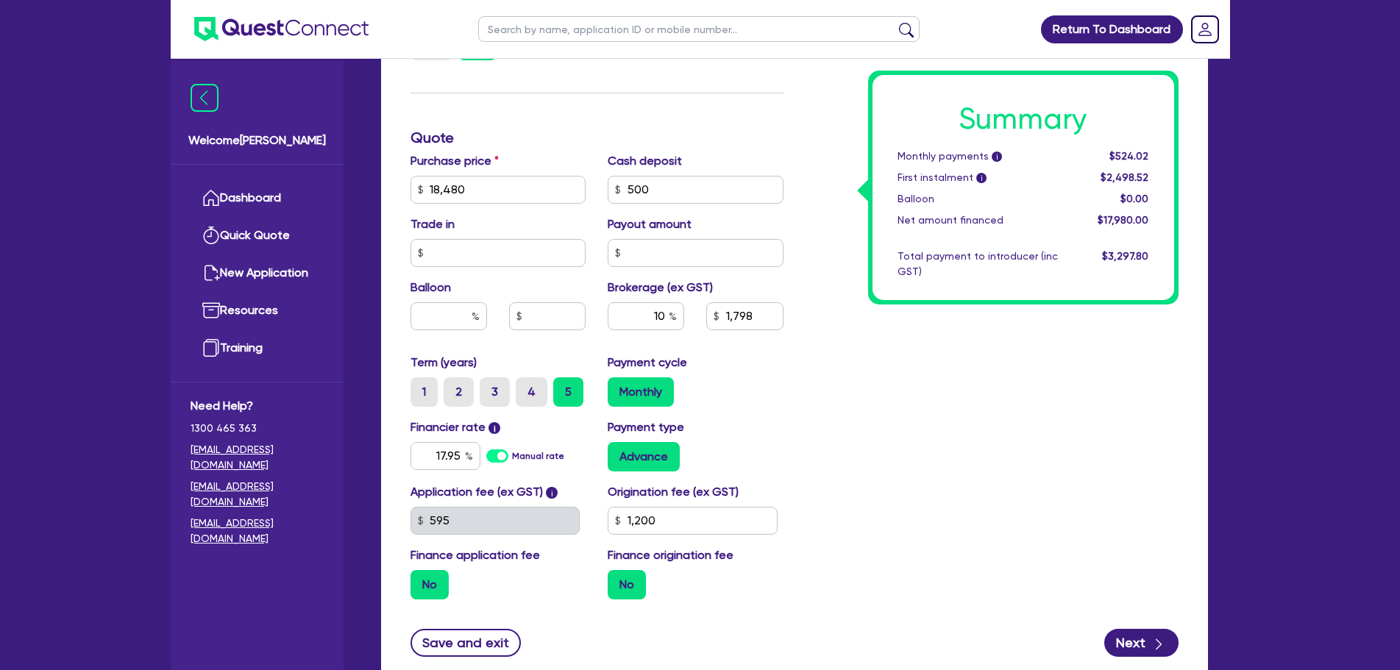
scroll to position [686, 0]
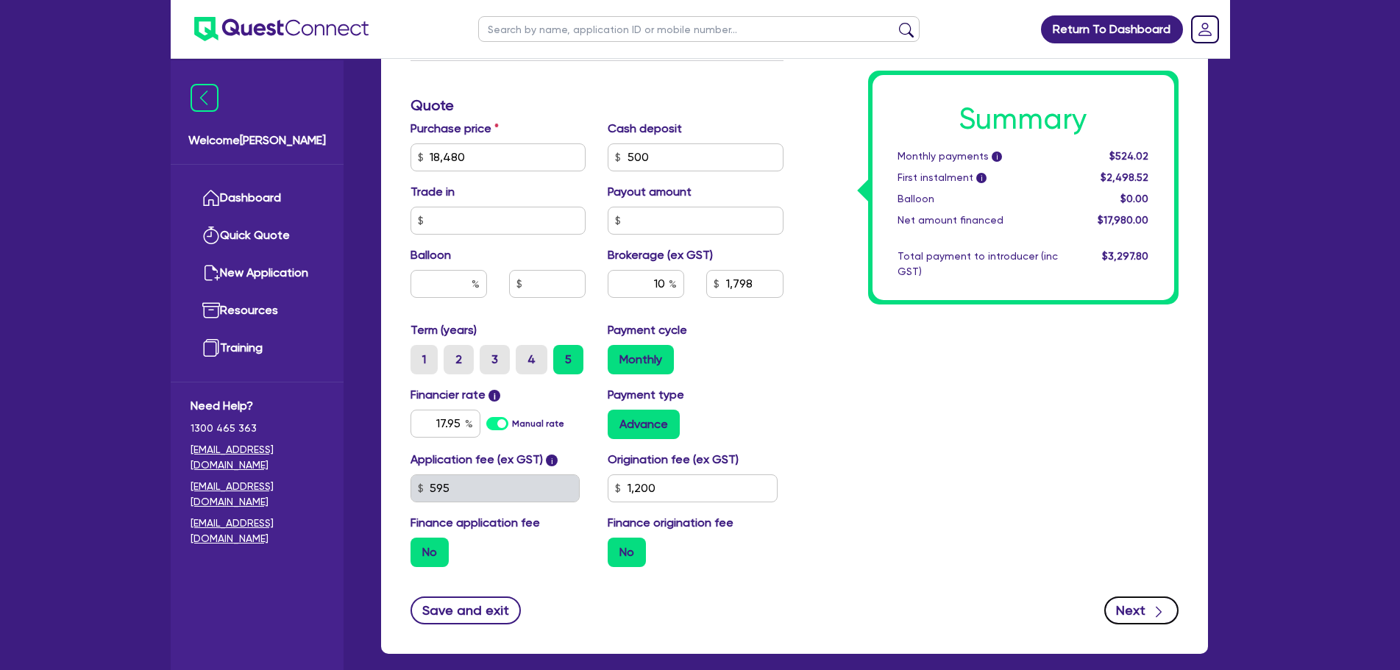
click at [1119, 597] on button "Next" at bounding box center [1141, 611] width 74 height 28
type input "1,798"
type input "1,200"
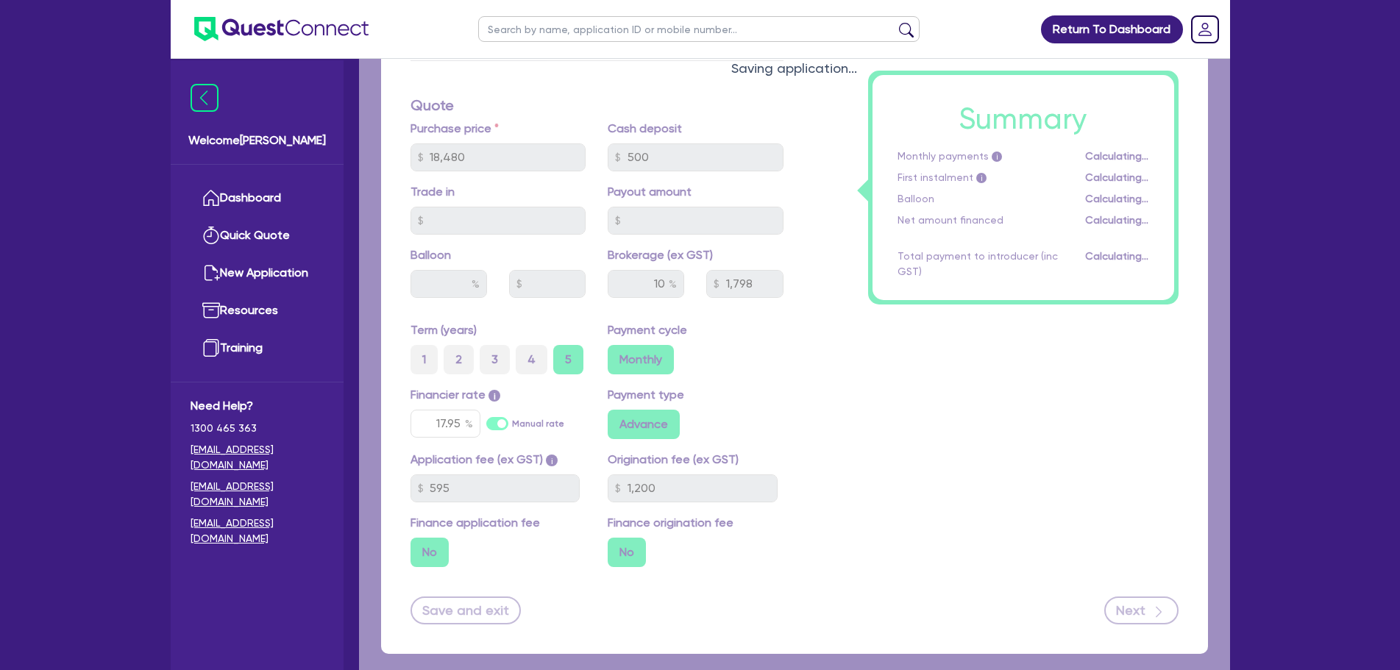
select select "COMPANY"
select select "BUILDING_CONSTRUCTION"
select select "TRADES_SERVICES_BUSINESSES_GOVERNMENT"
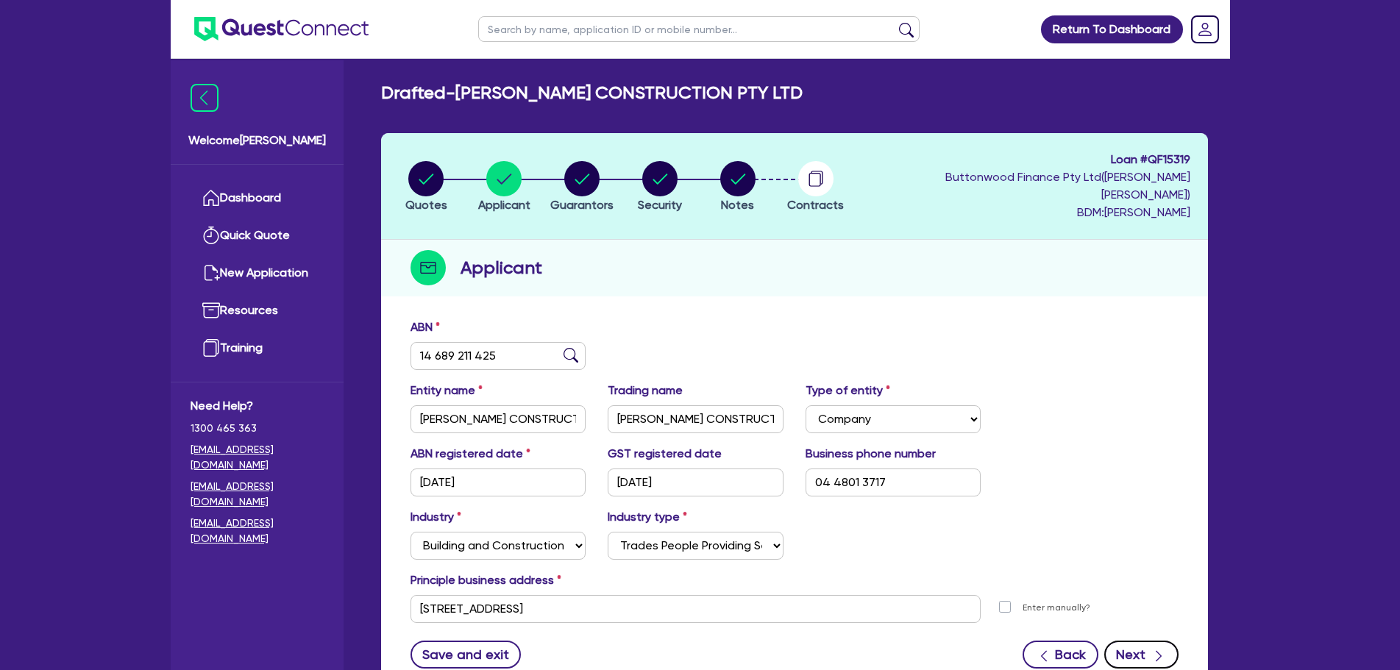
click at [1141, 641] on button "Next" at bounding box center [1141, 655] width 74 height 28
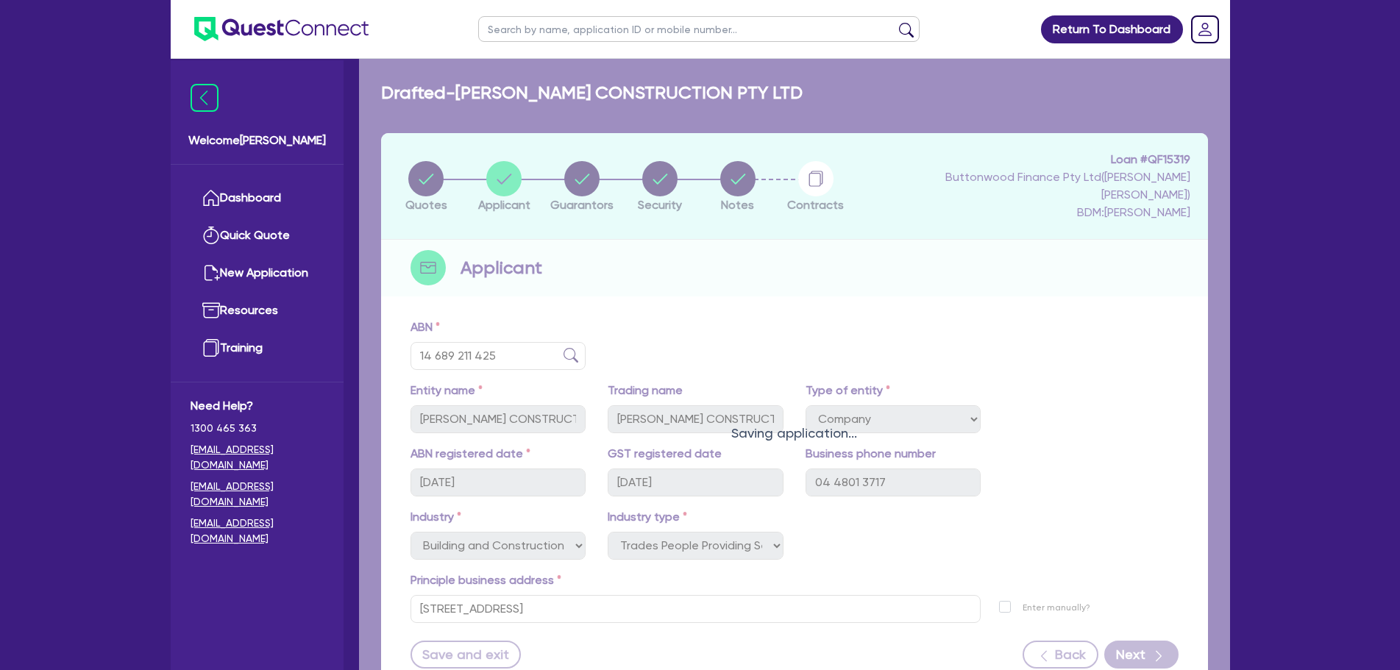
select select "MR"
select select "QLD"
select select "DE_FACTO"
select select "CASH"
select select "VEHICLE"
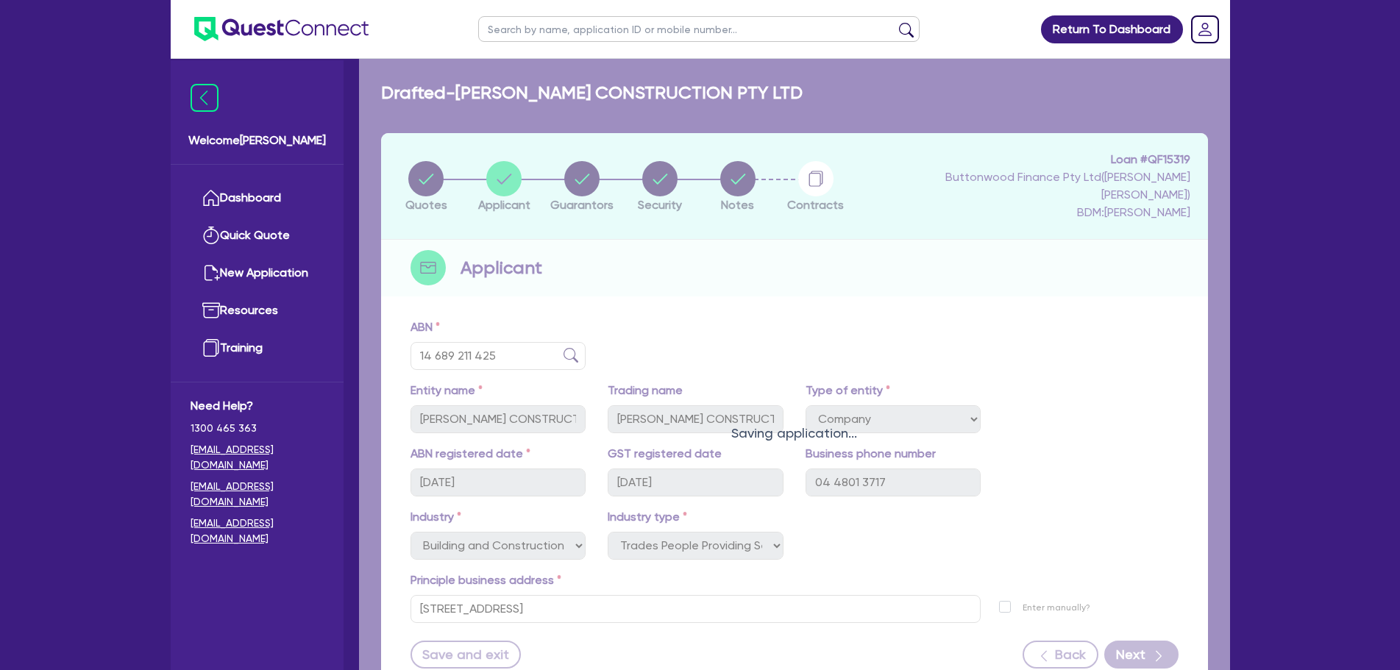
select select "HOUSEHOLD_PERSONAL"
select select "OTHER"
select select "CREDIT_CARD"
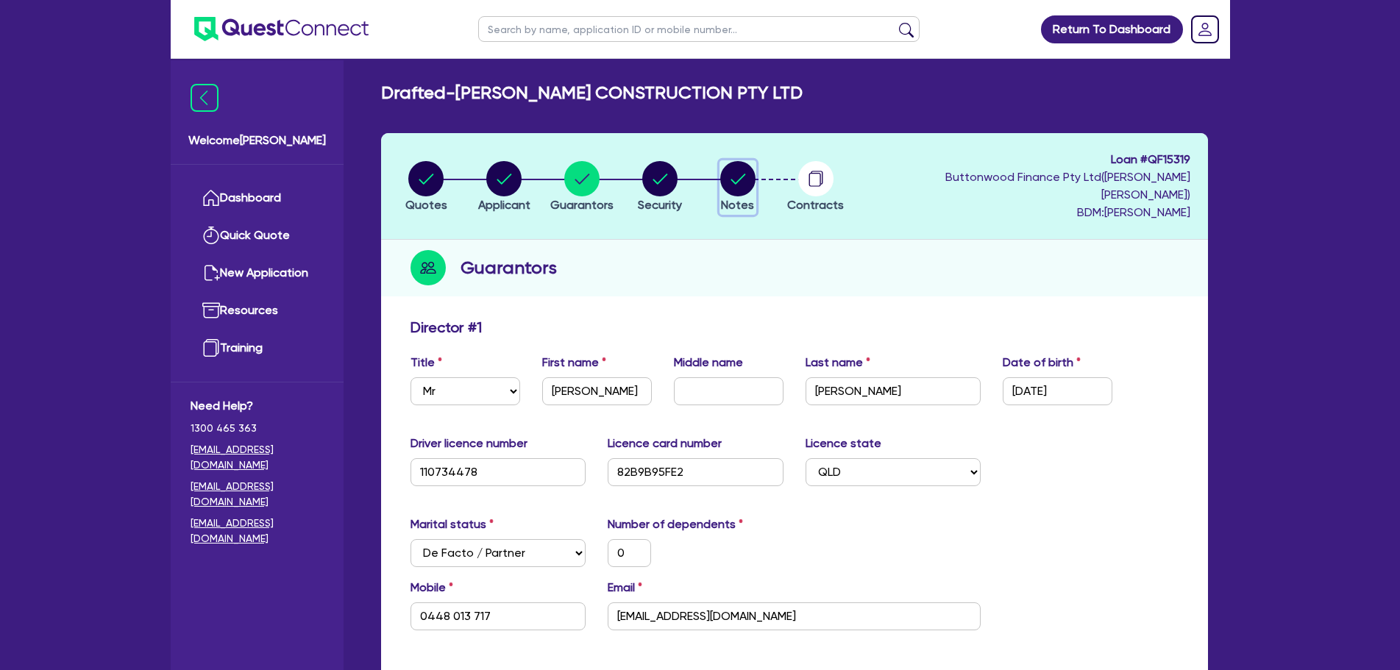
click at [734, 169] on circle "button" at bounding box center [737, 178] width 35 height 35
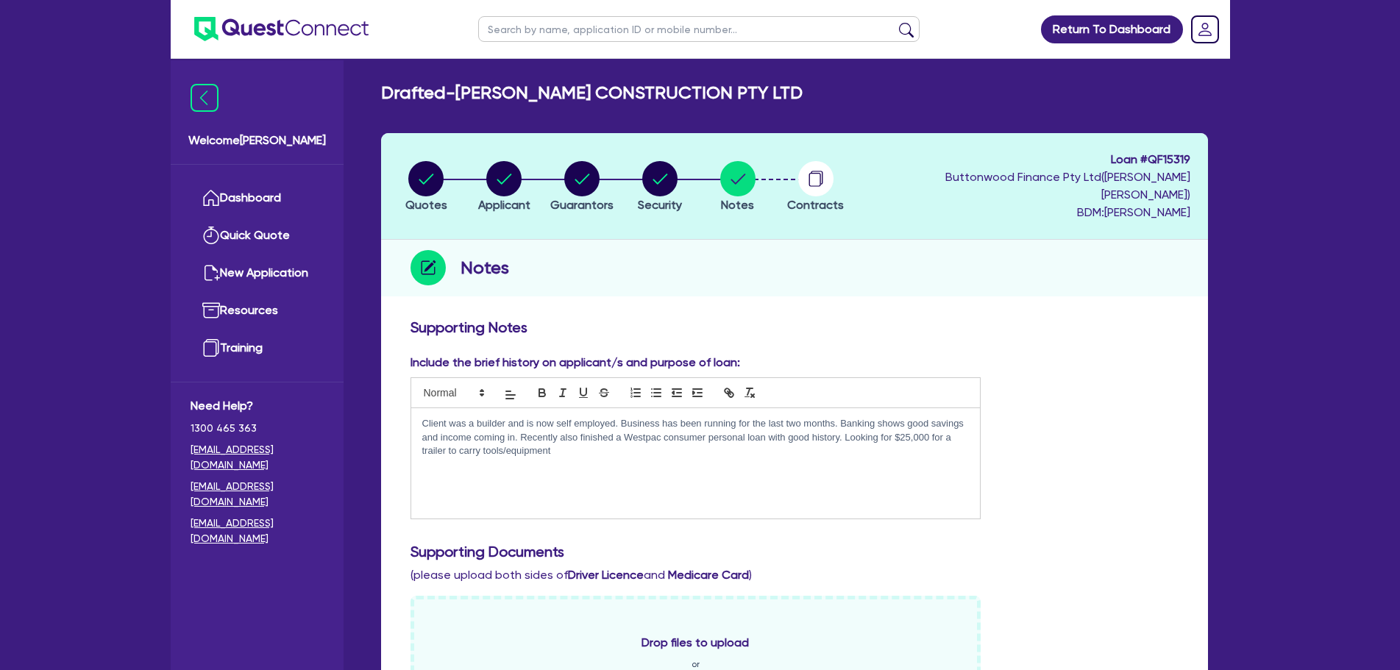
click at [683, 441] on div "Client was a builder and is now self employed. Business has been running for th…" at bounding box center [695, 463] width 569 height 110
click at [423, 417] on p "Client was a builder and is now self employed. Business has been running for th…" at bounding box center [695, 437] width 547 height 40
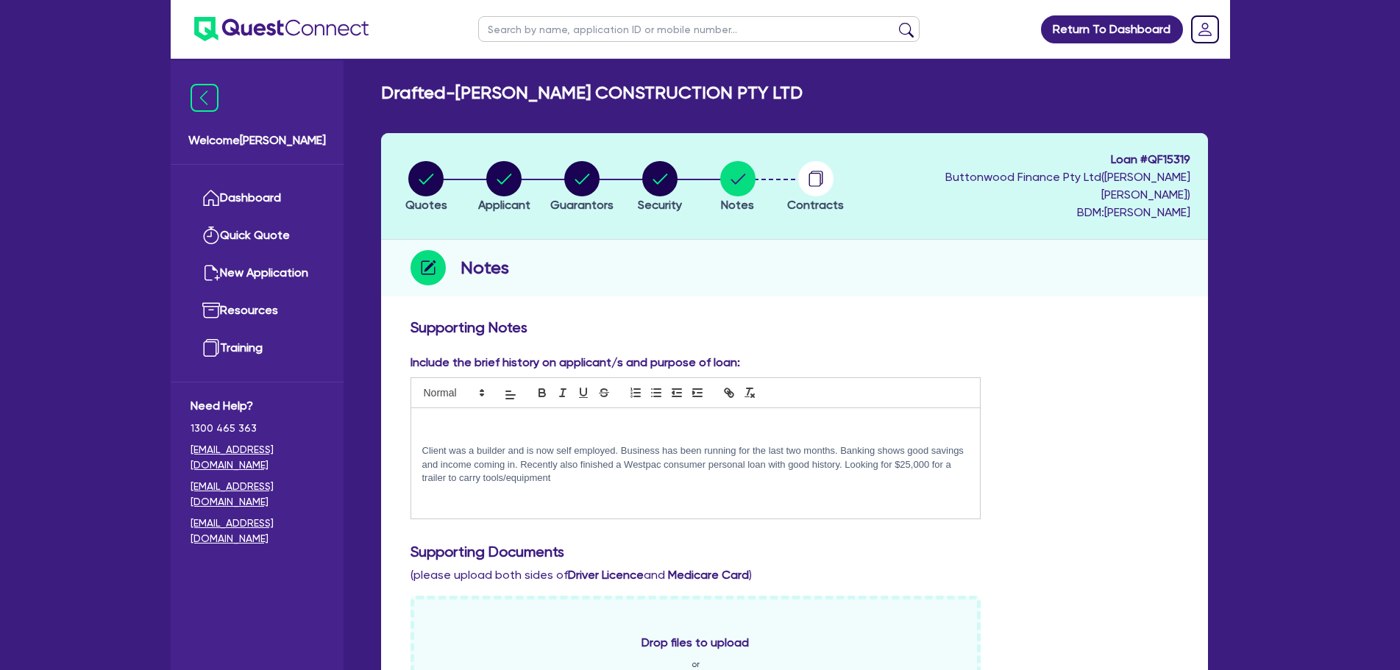
click at [484, 417] on p at bounding box center [695, 423] width 547 height 13
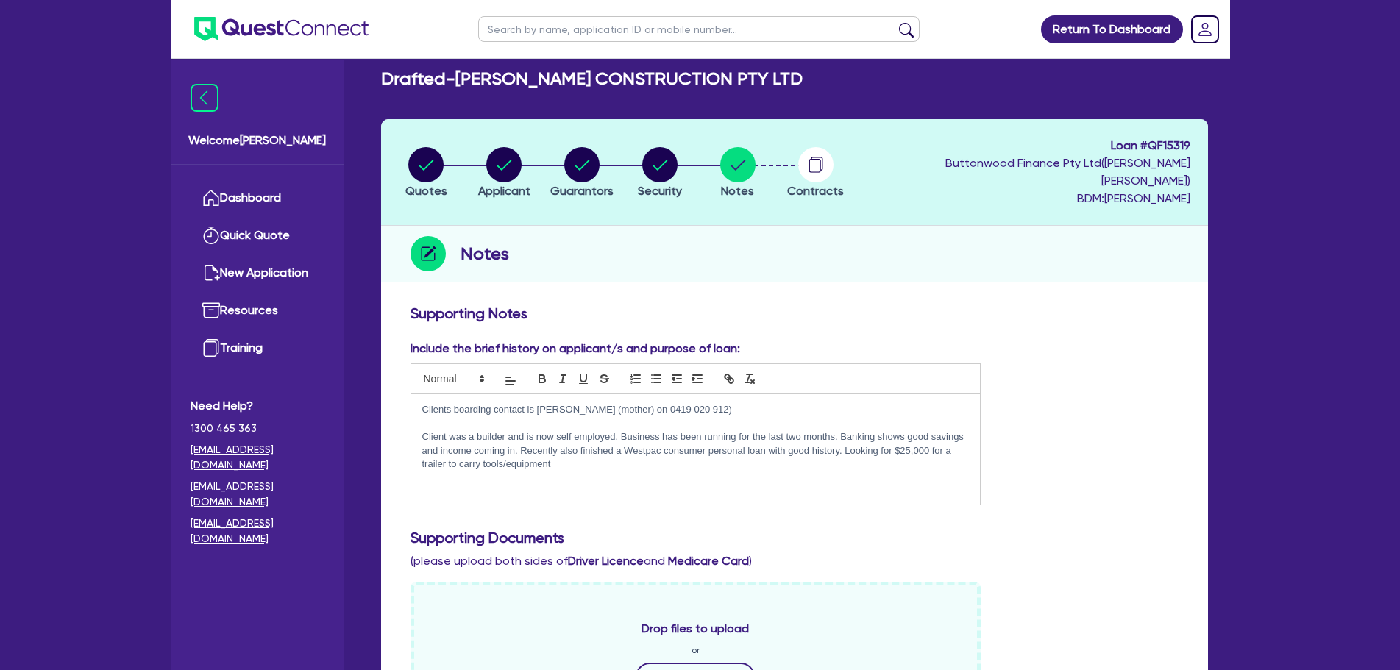
scroll to position [196, 0]
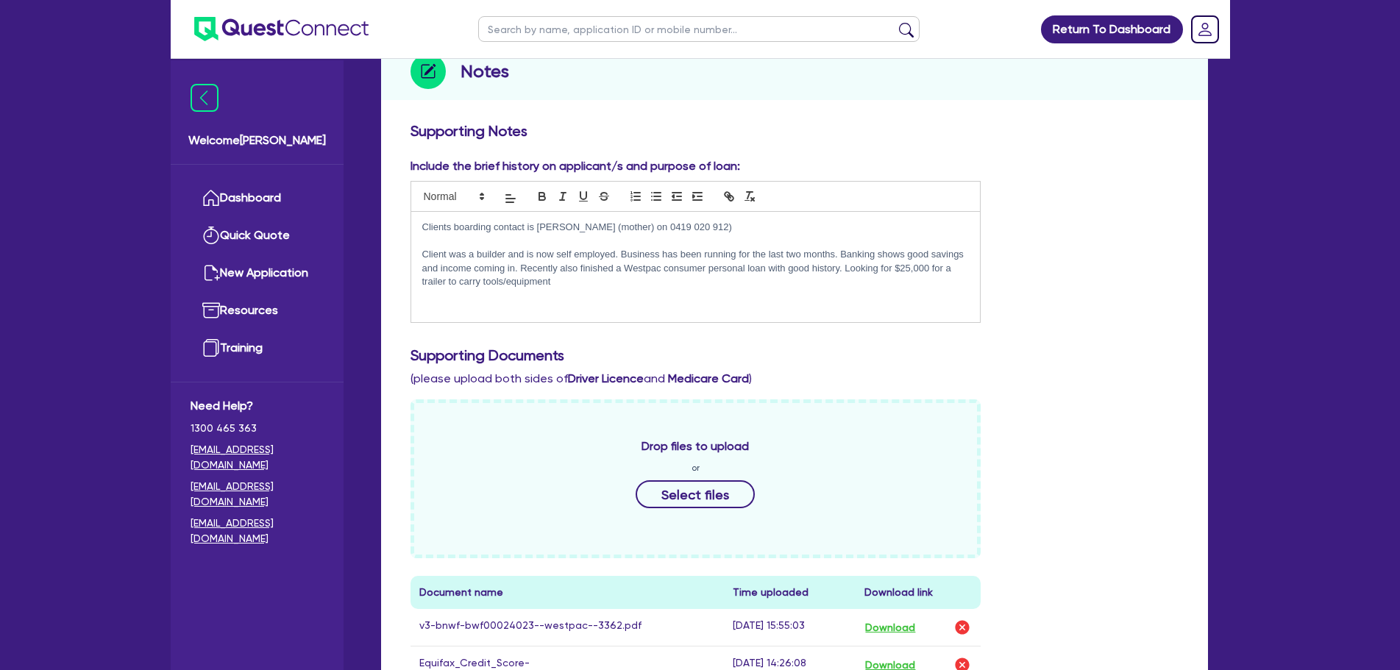
click at [880, 323] on div "Include the brief history on applicant/s and purpose of loan: Clients boarding …" at bounding box center [794, 551] width 790 height 788
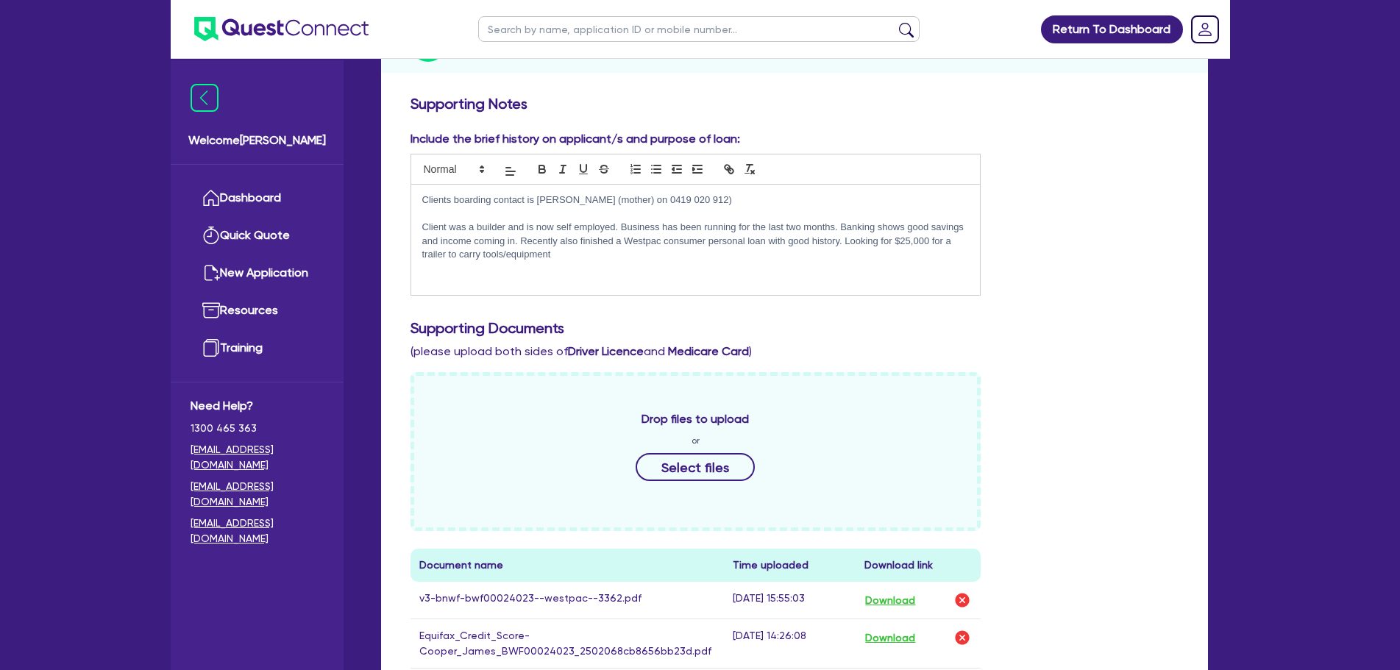
scroll to position [0, 0]
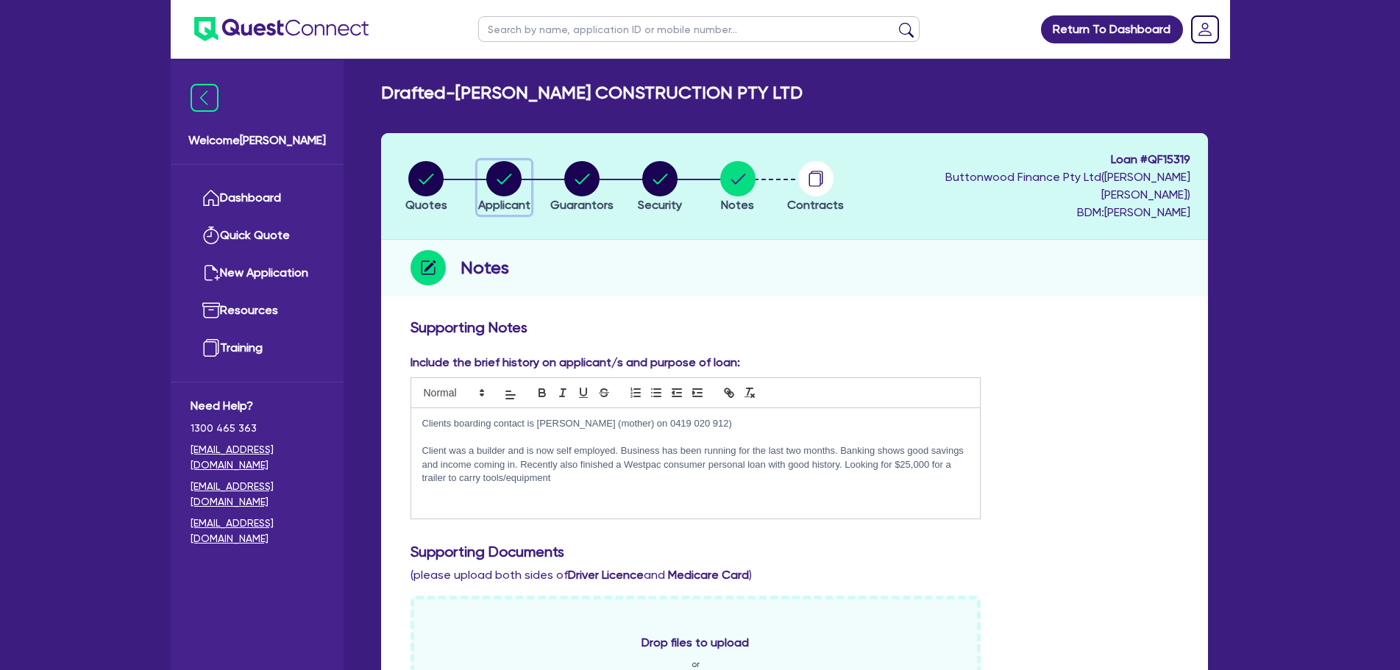
click at [487, 168] on div "button" at bounding box center [504, 178] width 52 height 35
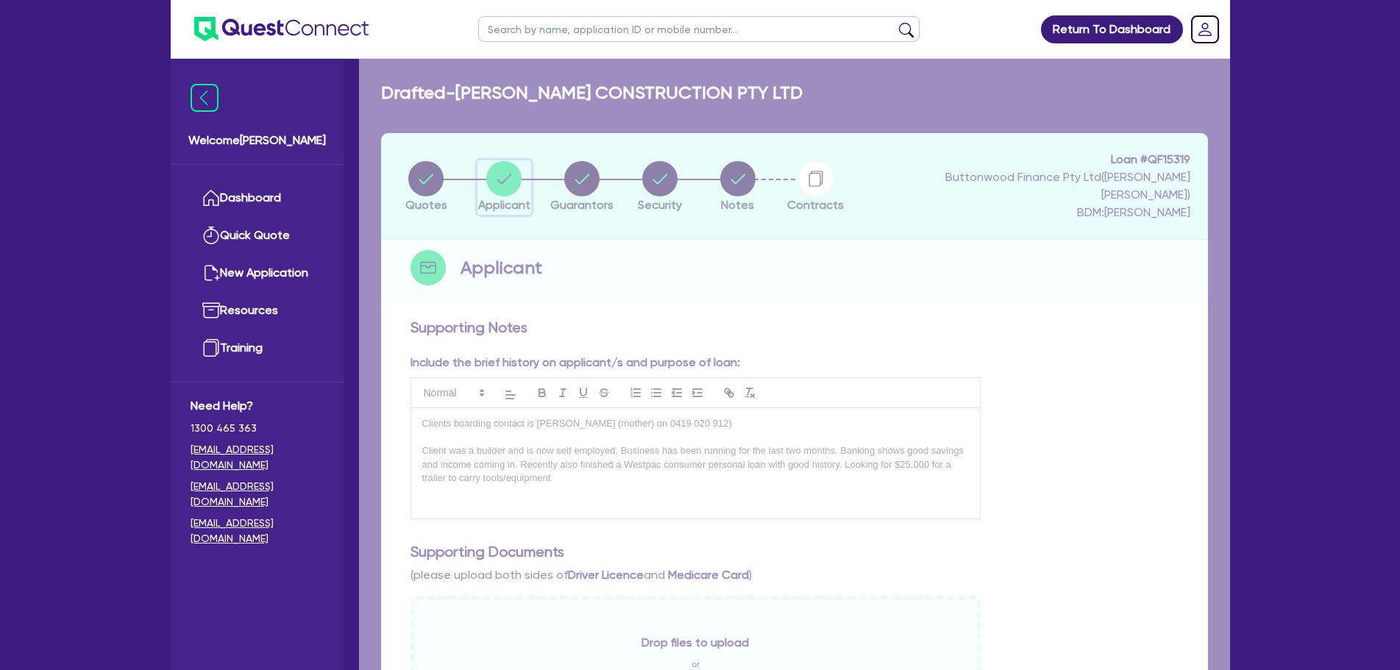
select select "COMPANY"
select select "BUILDING_CONSTRUCTION"
select select "TRADES_SERVICES_BUSINESSES_GOVERNMENT"
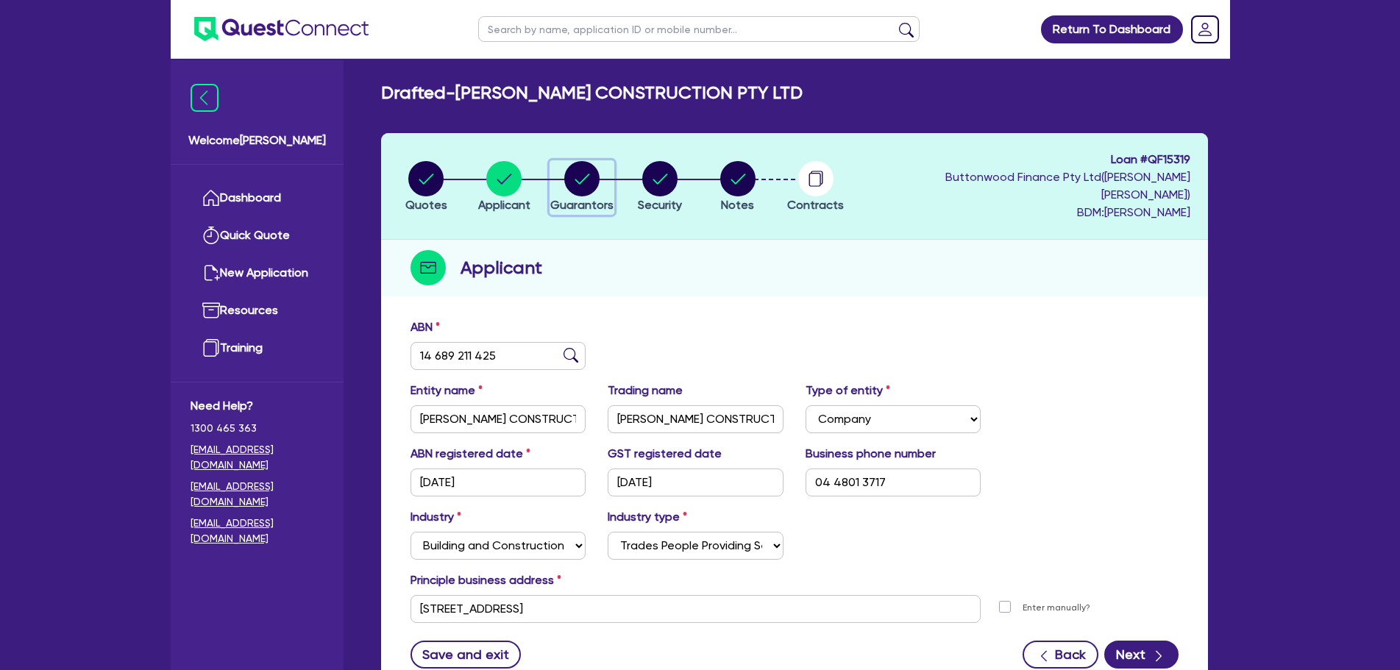
click at [582, 173] on circle "button" at bounding box center [581, 178] width 35 height 35
select select "MR"
select select "QLD"
select select "DE_FACTO"
select select "CASH"
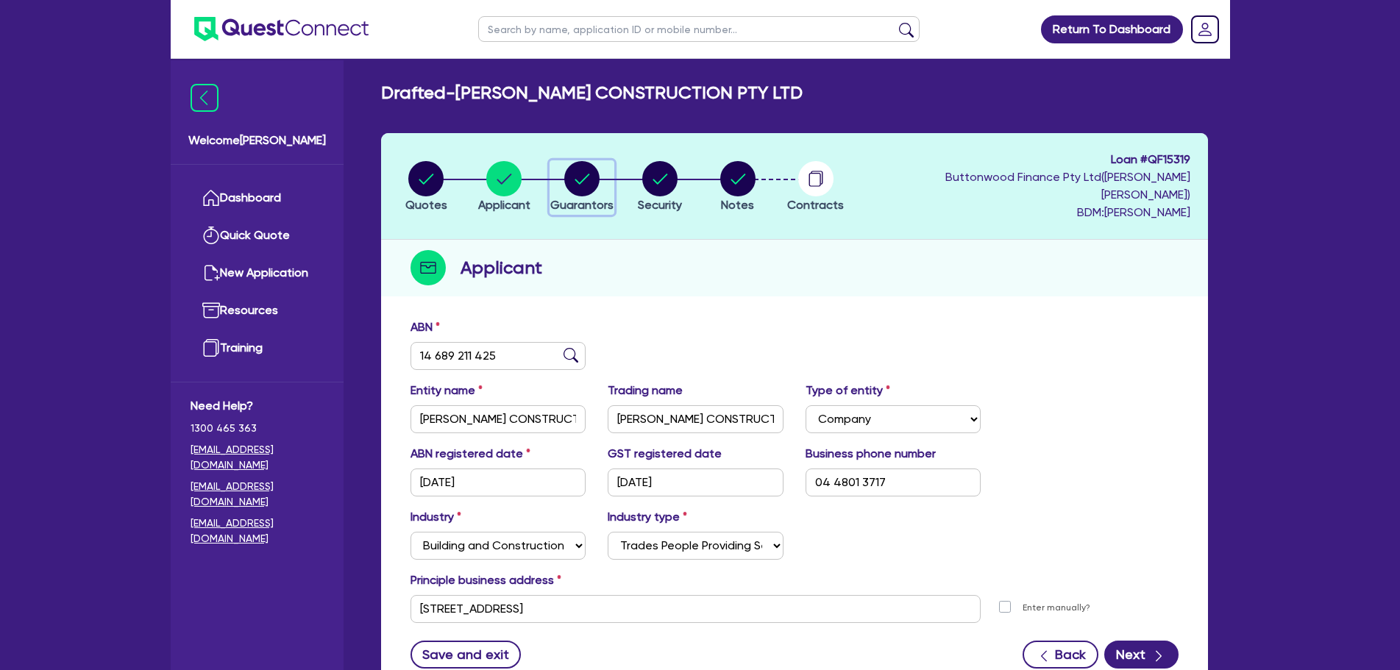
select select "VEHICLE"
select select "HOUSEHOLD_PERSONAL"
select select "OTHER"
select select "CREDIT_CARD"
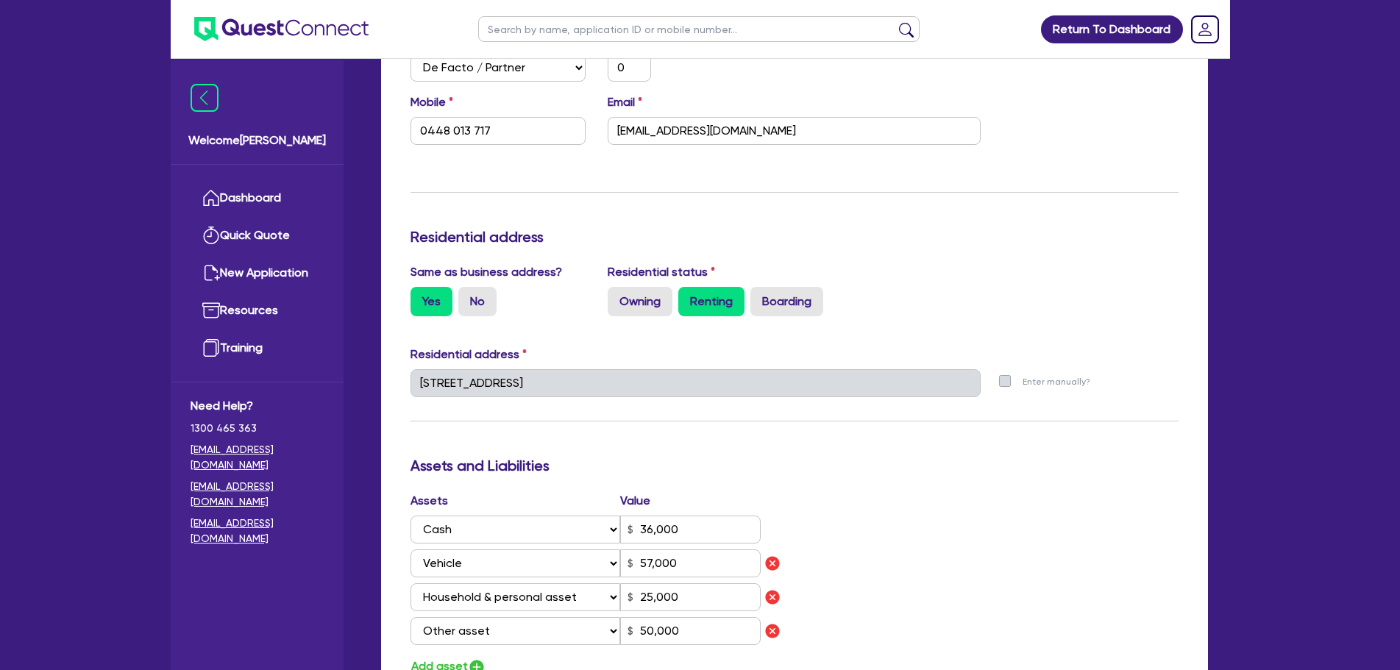
scroll to position [588, 0]
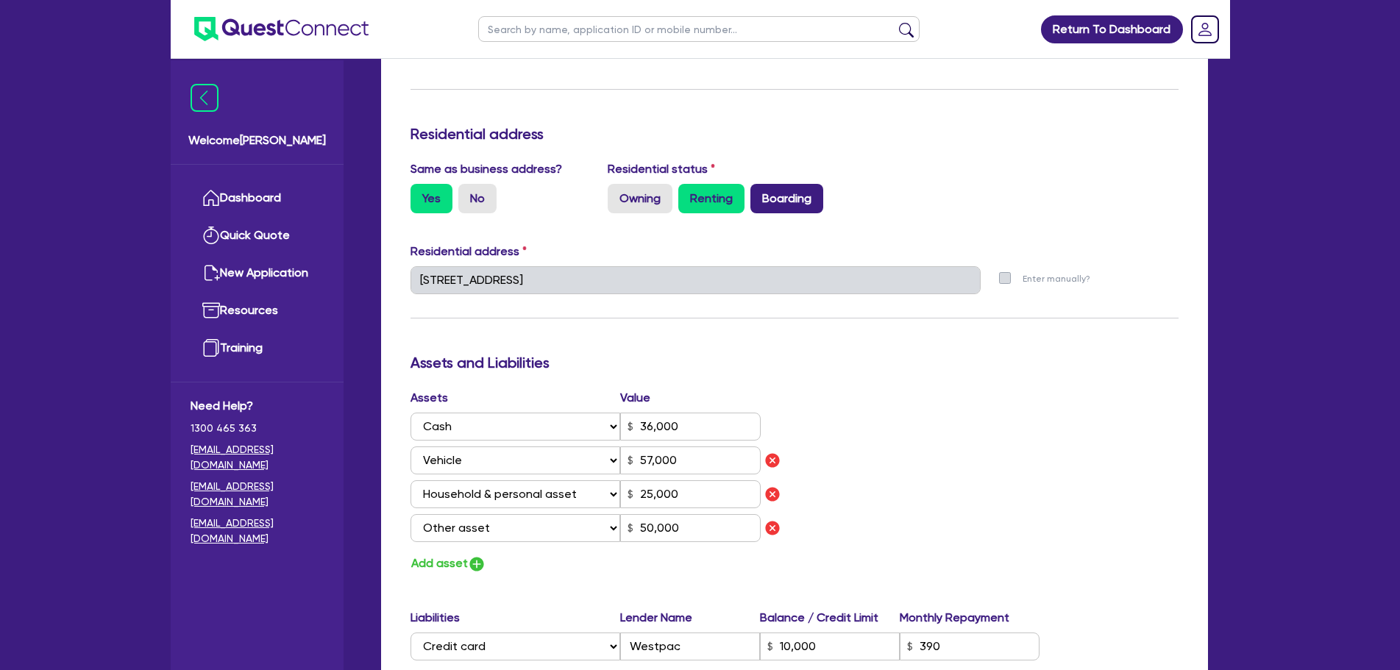
click at [783, 186] on label "Boarding" at bounding box center [786, 198] width 73 height 29
click at [760, 186] on input "Boarding" at bounding box center [755, 189] width 10 height 10
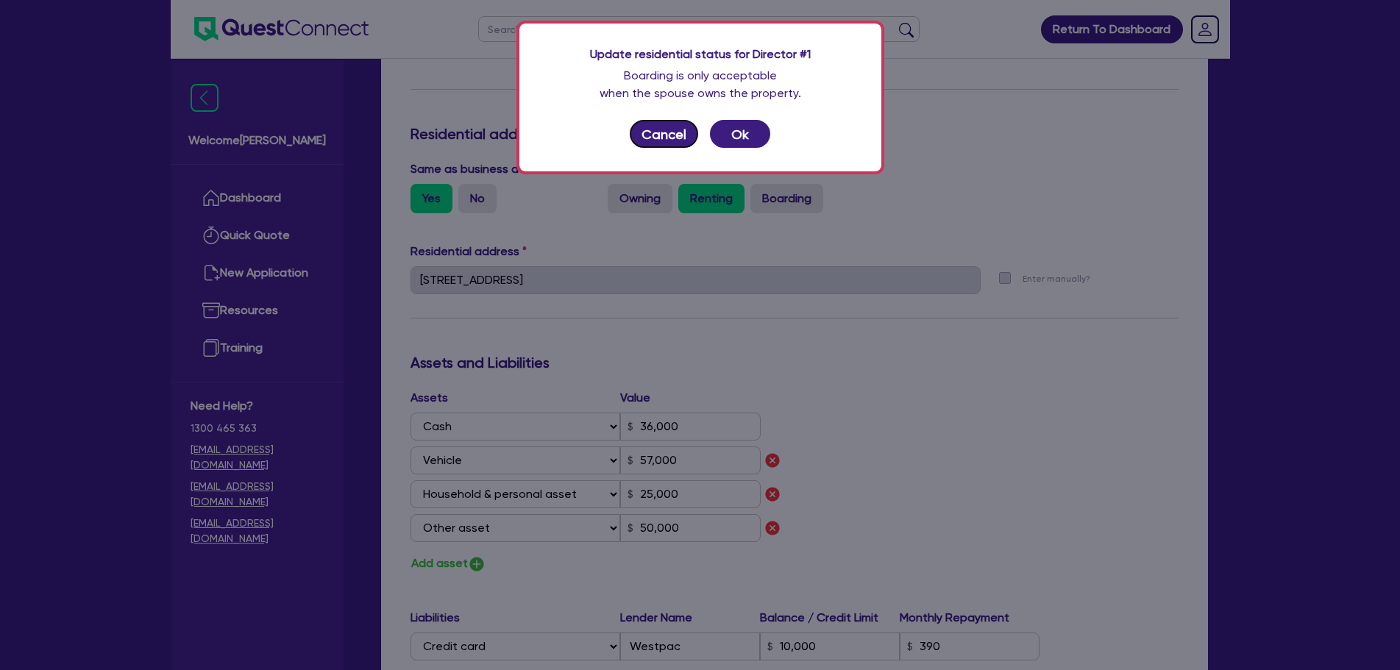
click at [646, 127] on button "Cancel" at bounding box center [664, 134] width 69 height 28
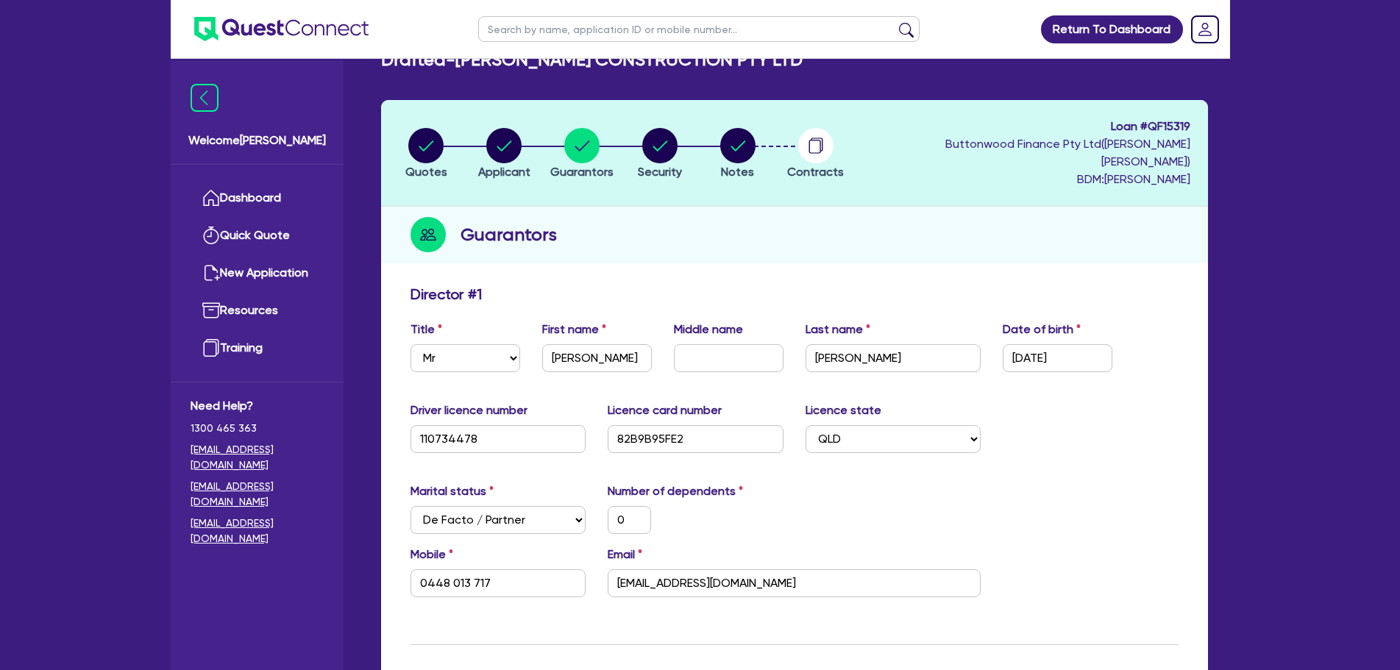
scroll to position [0, 0]
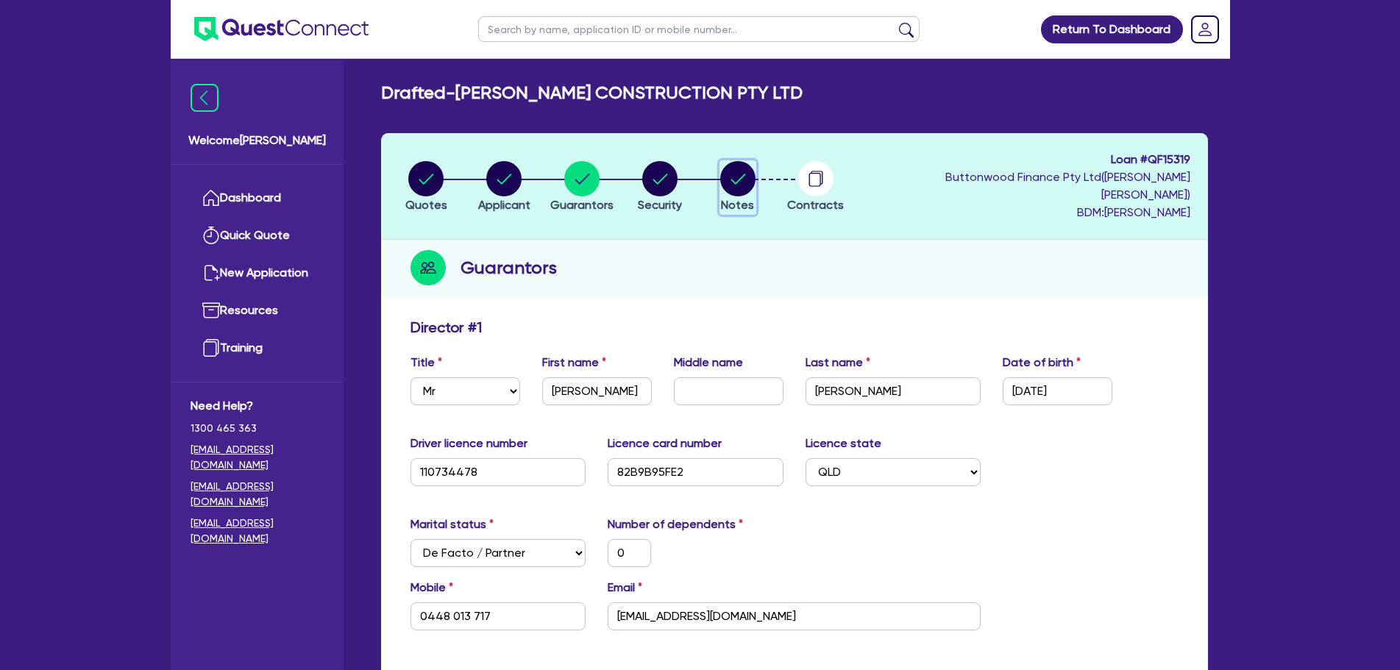
click at [734, 173] on circle "button" at bounding box center [737, 178] width 35 height 35
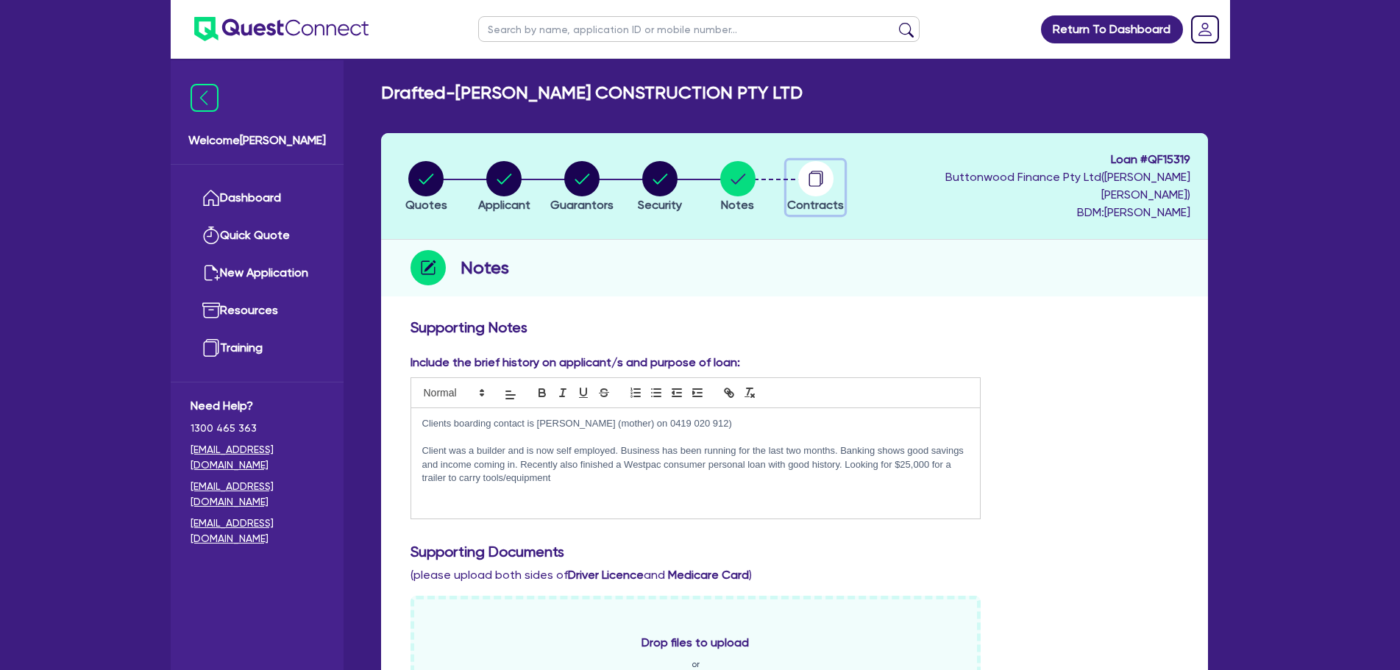
click at [811, 182] on circle "button" at bounding box center [815, 178] width 35 height 35
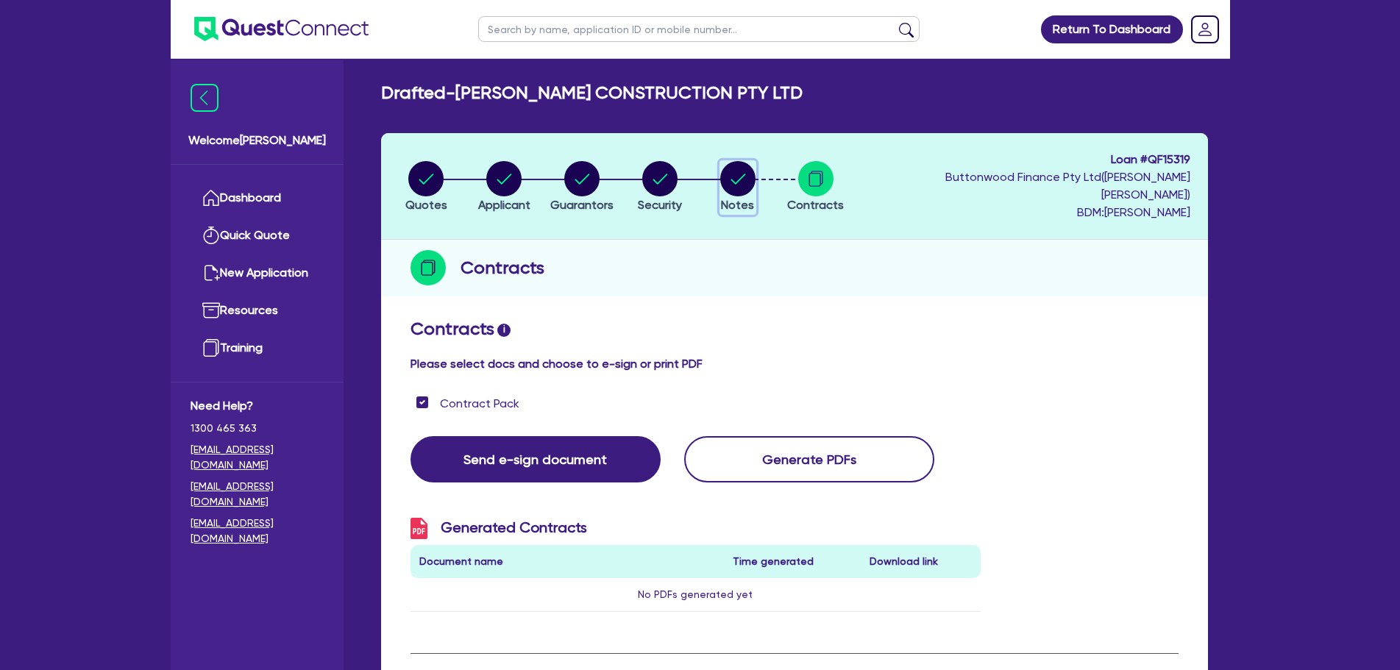
click at [745, 174] on icon "button" at bounding box center [737, 179] width 15 height 10
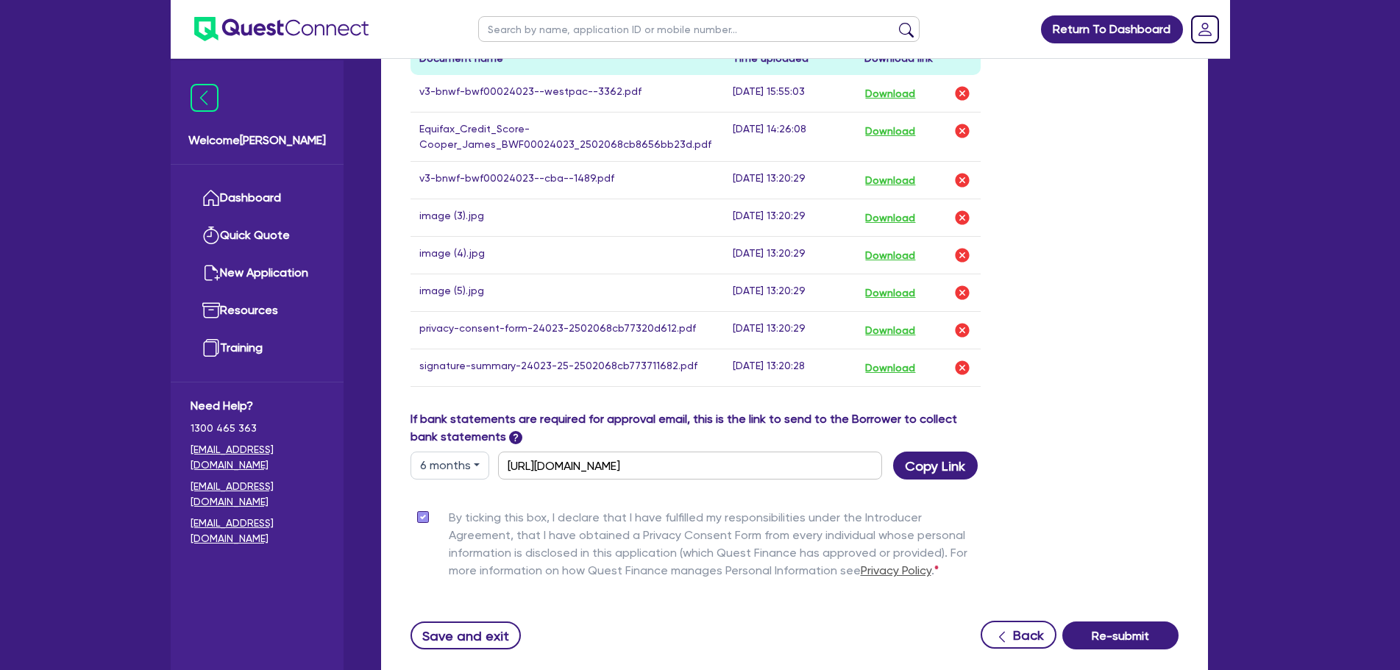
scroll to position [811, 0]
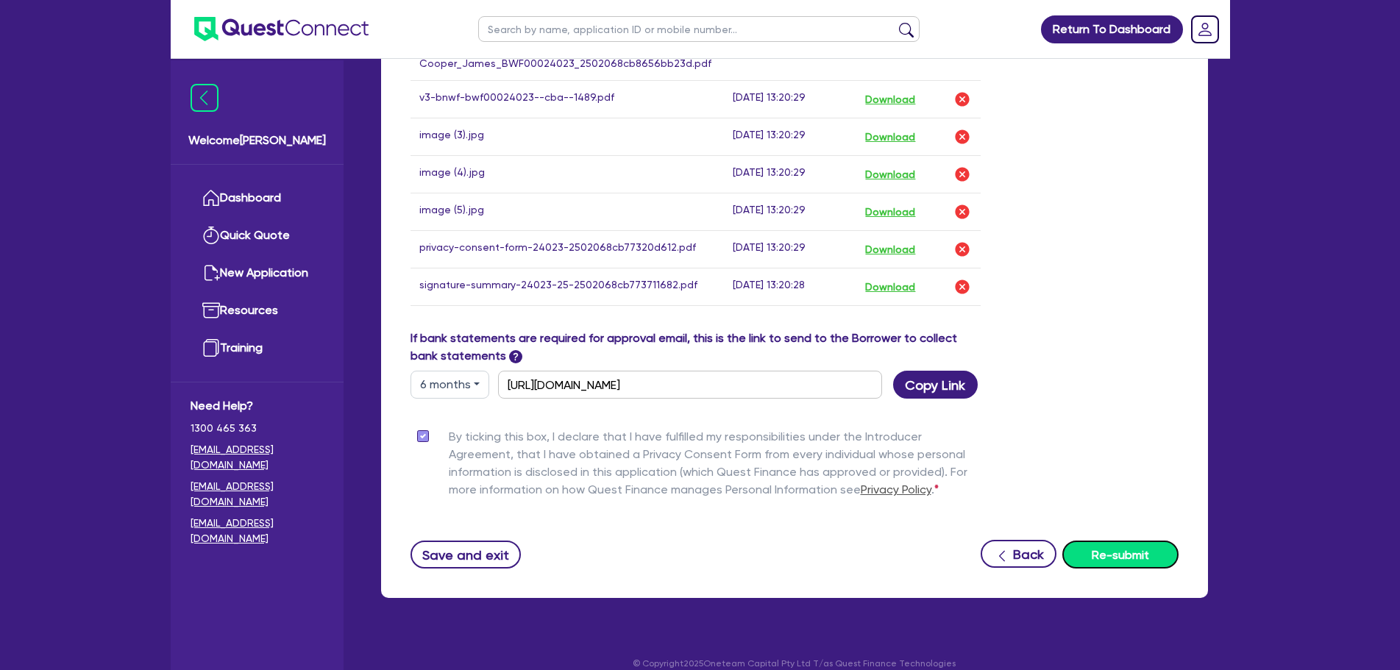
click at [1123, 541] on button "Re-submit" at bounding box center [1120, 555] width 116 height 28
